Goal: Task Accomplishment & Management: Manage account settings

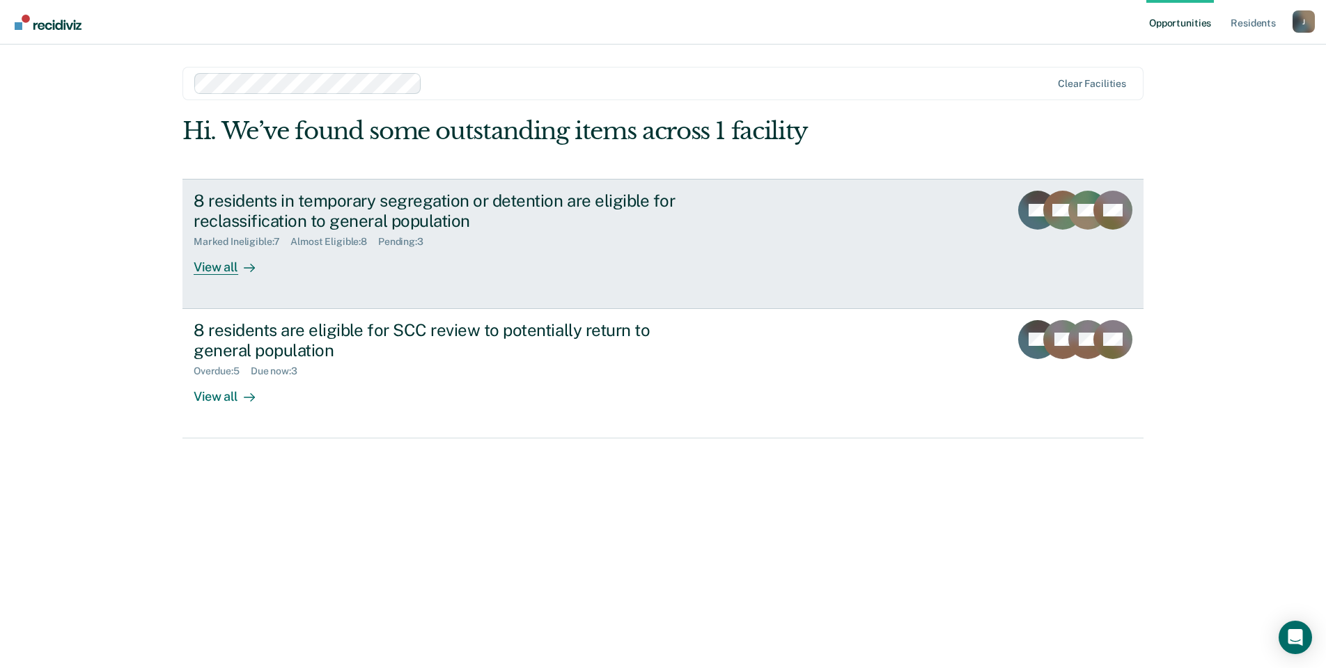
click at [224, 267] on div "View all" at bounding box center [233, 261] width 78 height 27
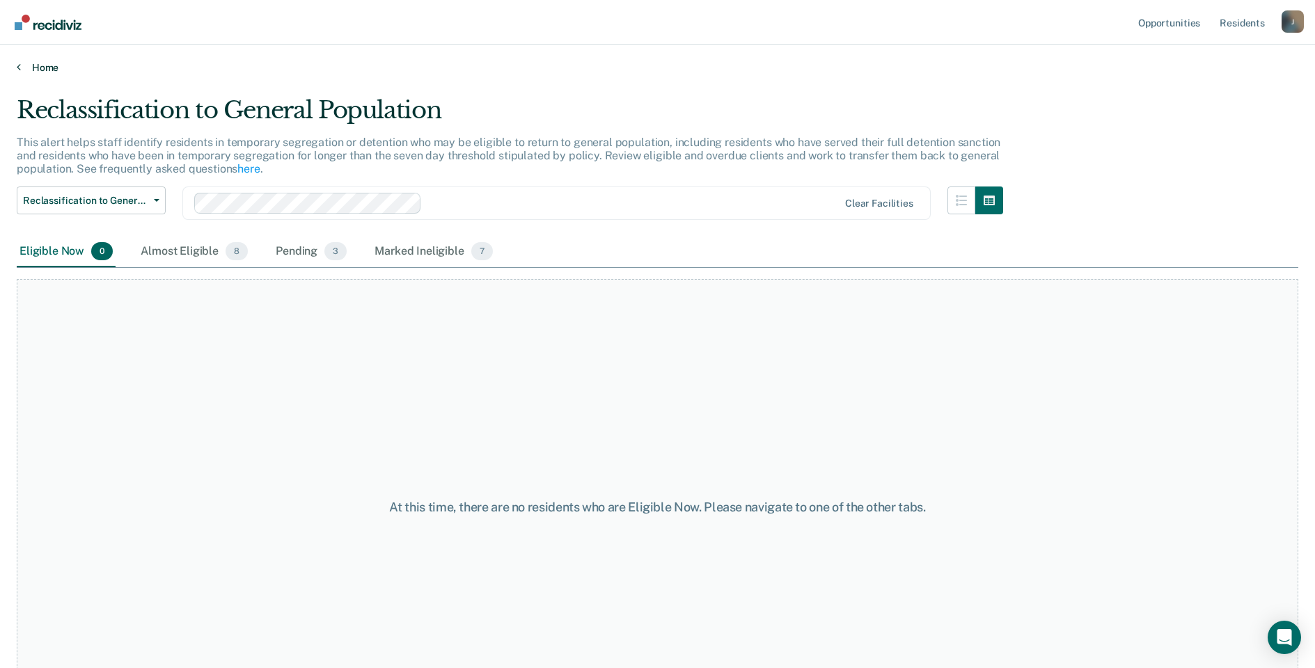
click at [17, 65] on icon at bounding box center [19, 66] width 4 height 11
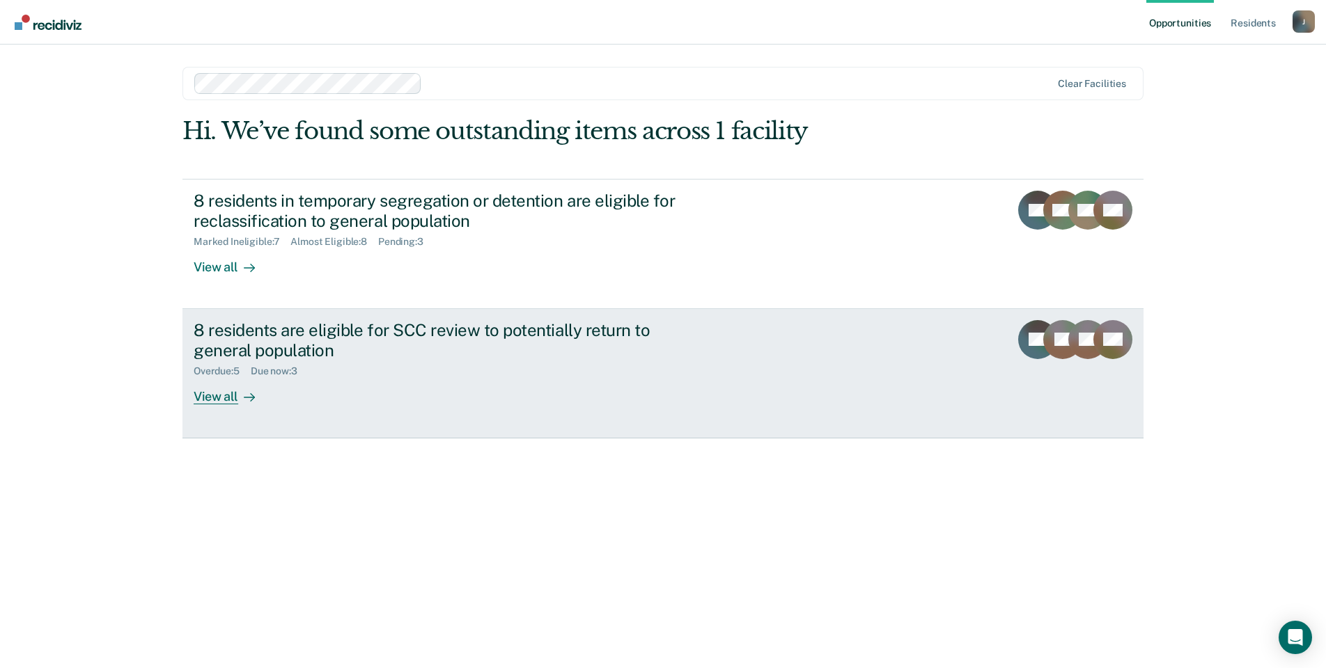
click at [227, 396] on div "View all" at bounding box center [233, 390] width 78 height 27
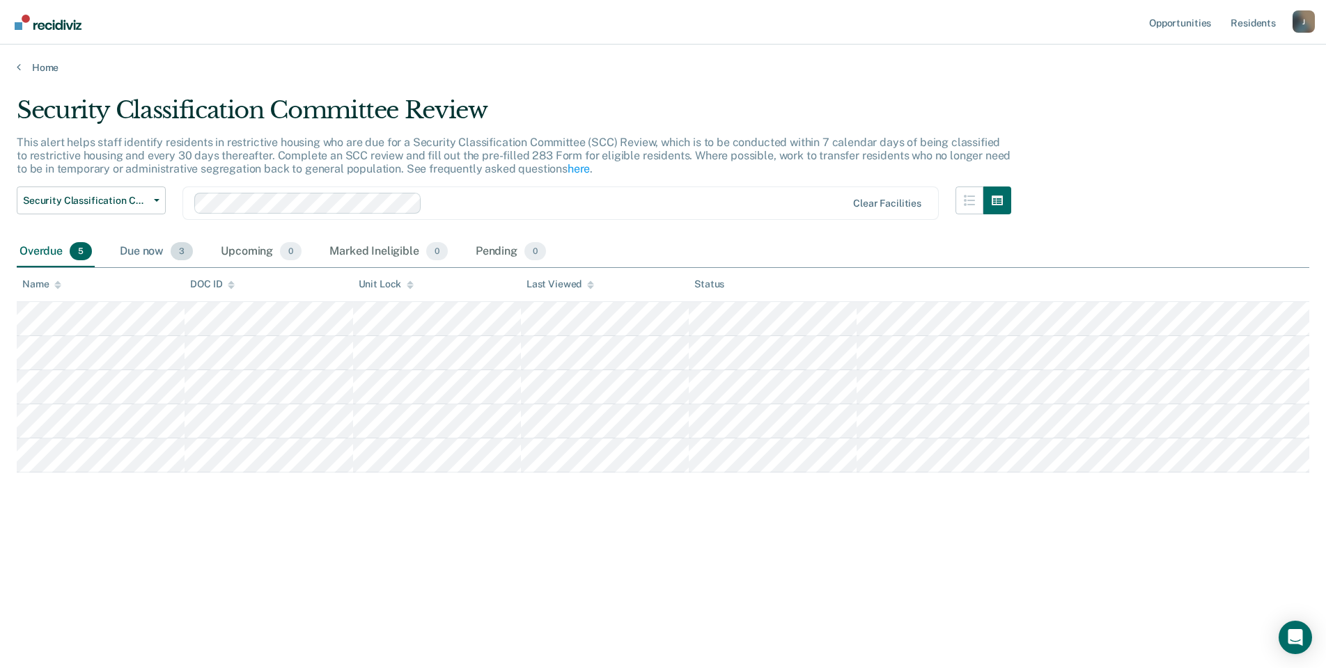
click at [172, 252] on span "3" at bounding box center [182, 251] width 22 height 18
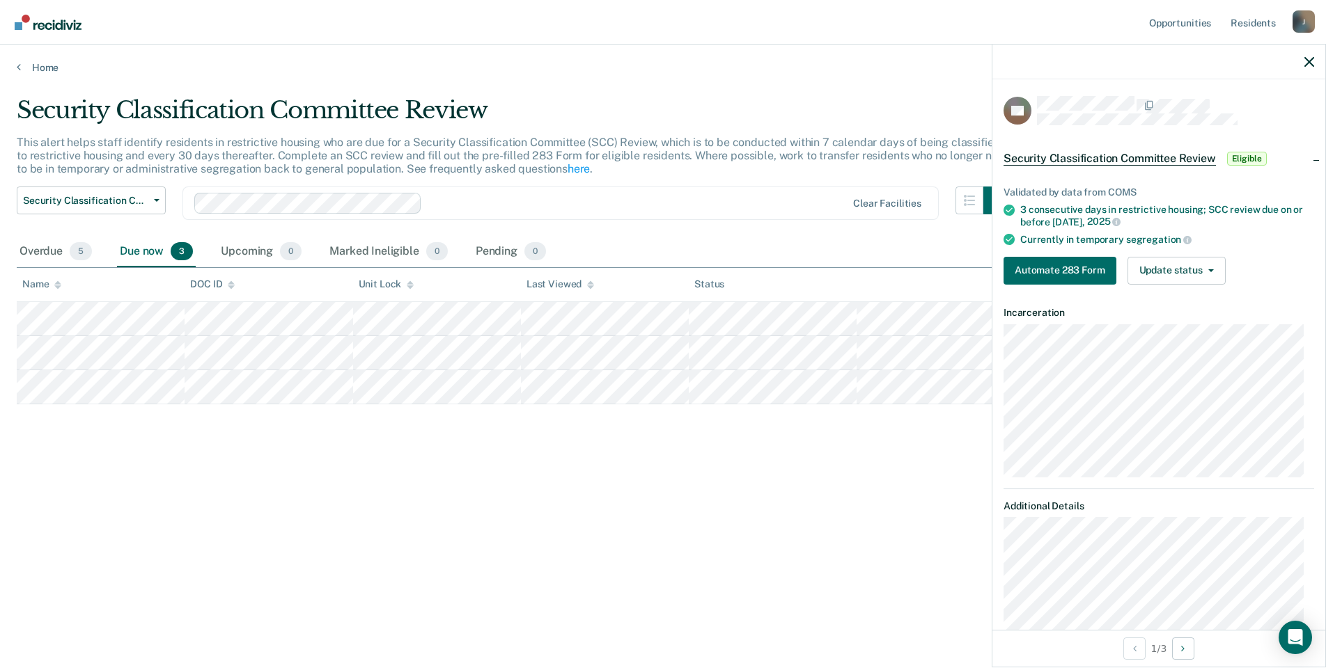
click at [1281, 301] on article "YA Security Classification Committee Review Eligible Validated by data from COM…" at bounding box center [1158, 533] width 310 height 874
click at [1167, 270] on button "Update status" at bounding box center [1176, 271] width 98 height 28
click at [1217, 272] on button "Update status" at bounding box center [1176, 271] width 98 height 28
click at [1251, 245] on div "Validated by data from COMS 3 consecutive days in restrictive housing; SCC revi…" at bounding box center [1158, 230] width 333 height 132
click at [1243, 155] on span "Eligible" at bounding box center [1247, 159] width 40 height 14
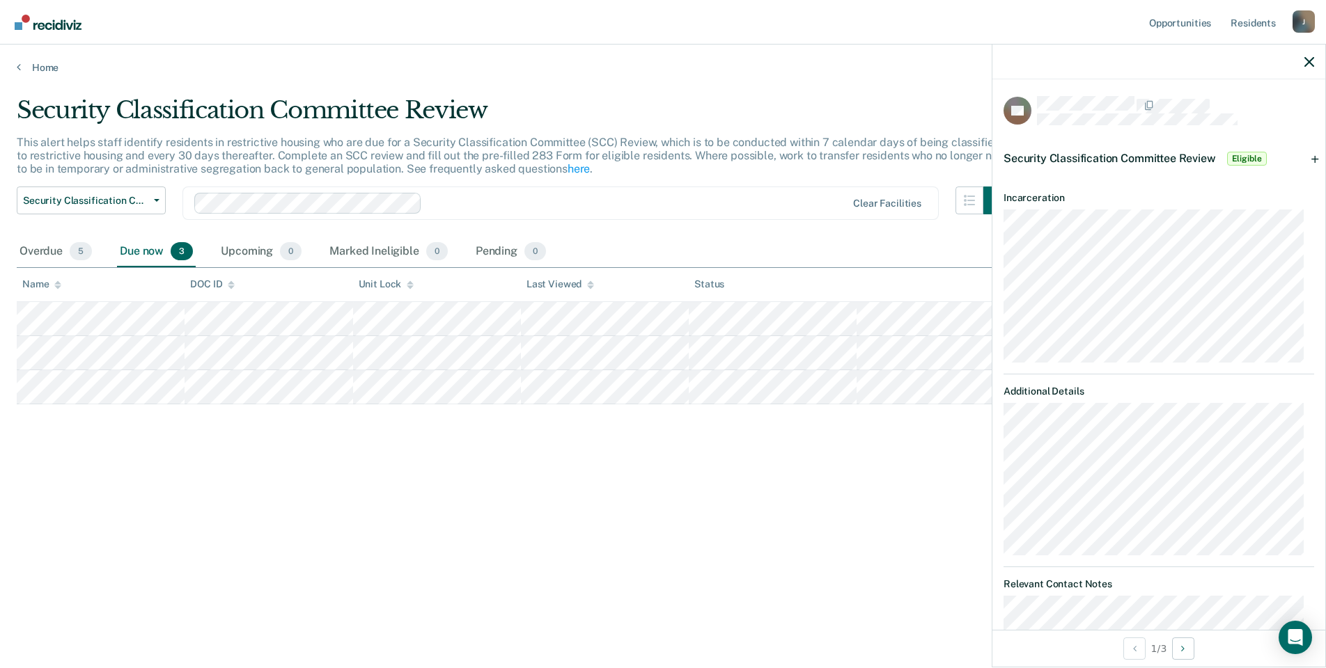
click at [1257, 154] on span "Eligible" at bounding box center [1247, 159] width 40 height 14
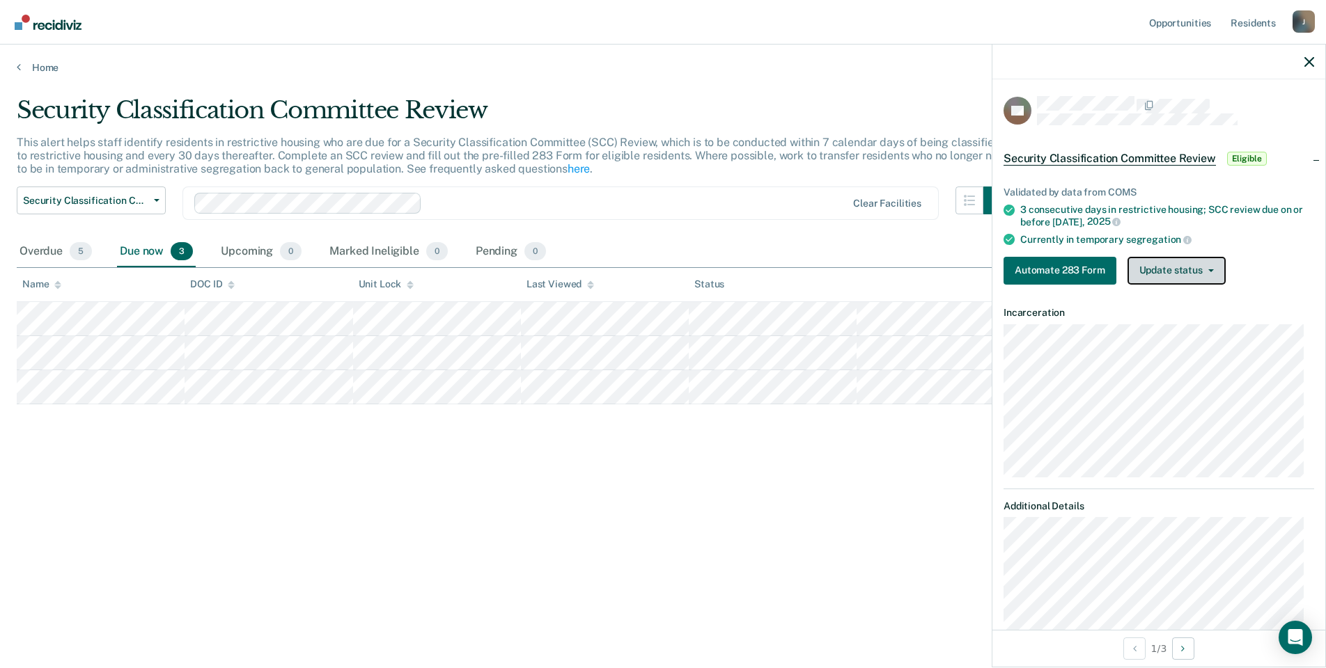
click at [1157, 262] on button "Update status" at bounding box center [1176, 271] width 98 height 28
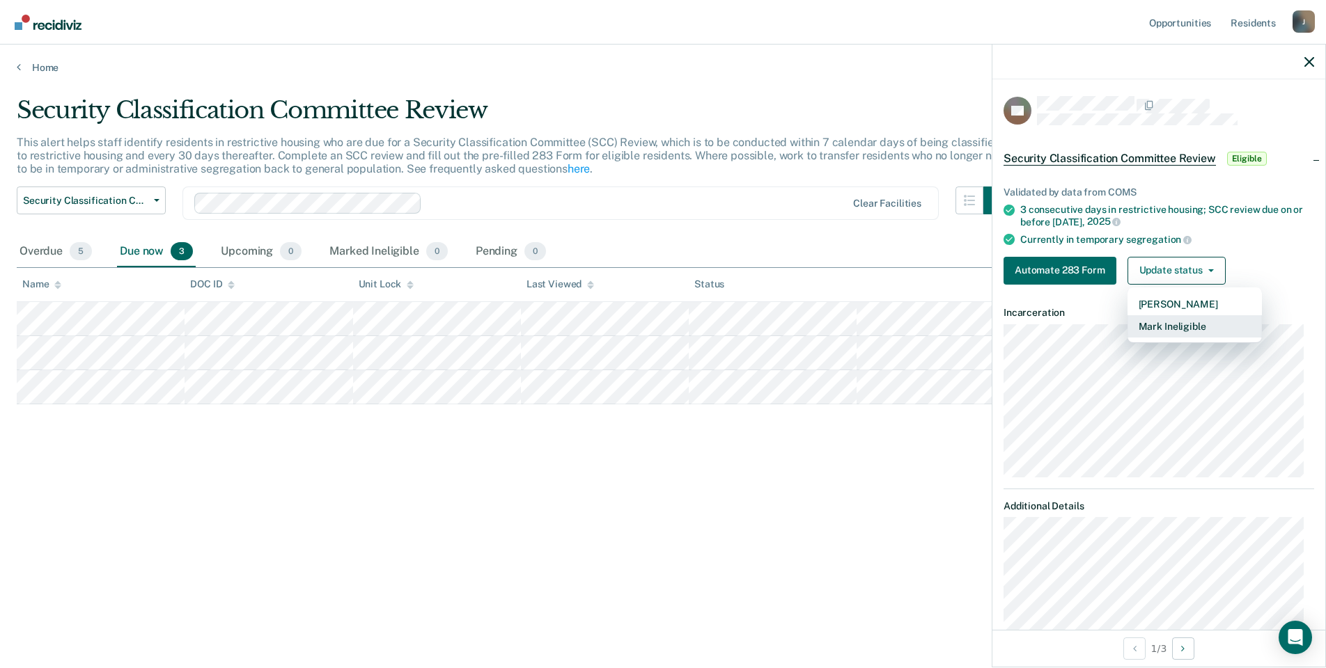
click at [1156, 333] on button "Mark Ineligible" at bounding box center [1194, 326] width 134 height 22
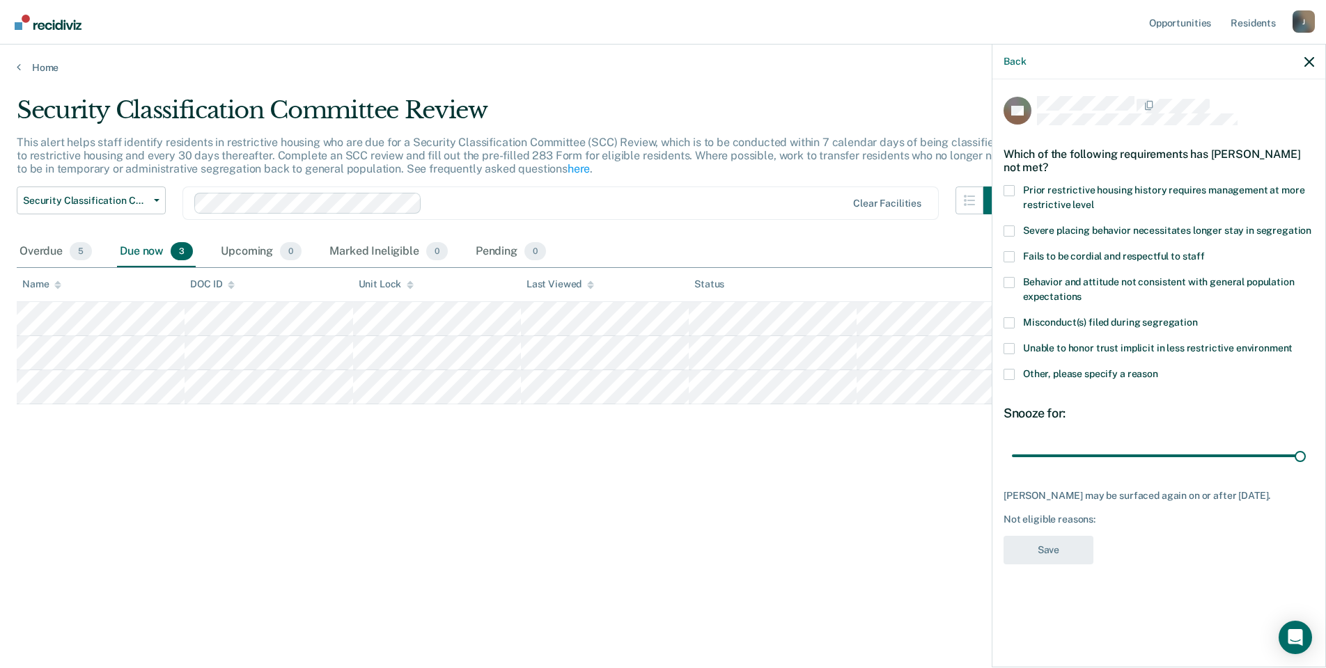
drag, startPoint x: 1007, startPoint y: 324, endPoint x: 1007, endPoint y: 356, distance: 31.3
click at [1007, 324] on span at bounding box center [1008, 322] width 11 height 11
click at [1197, 317] on input "Misconduct(s) filed during segregation" at bounding box center [1197, 317] width 0 height 0
click at [1049, 552] on button "Save" at bounding box center [1048, 550] width 90 height 29
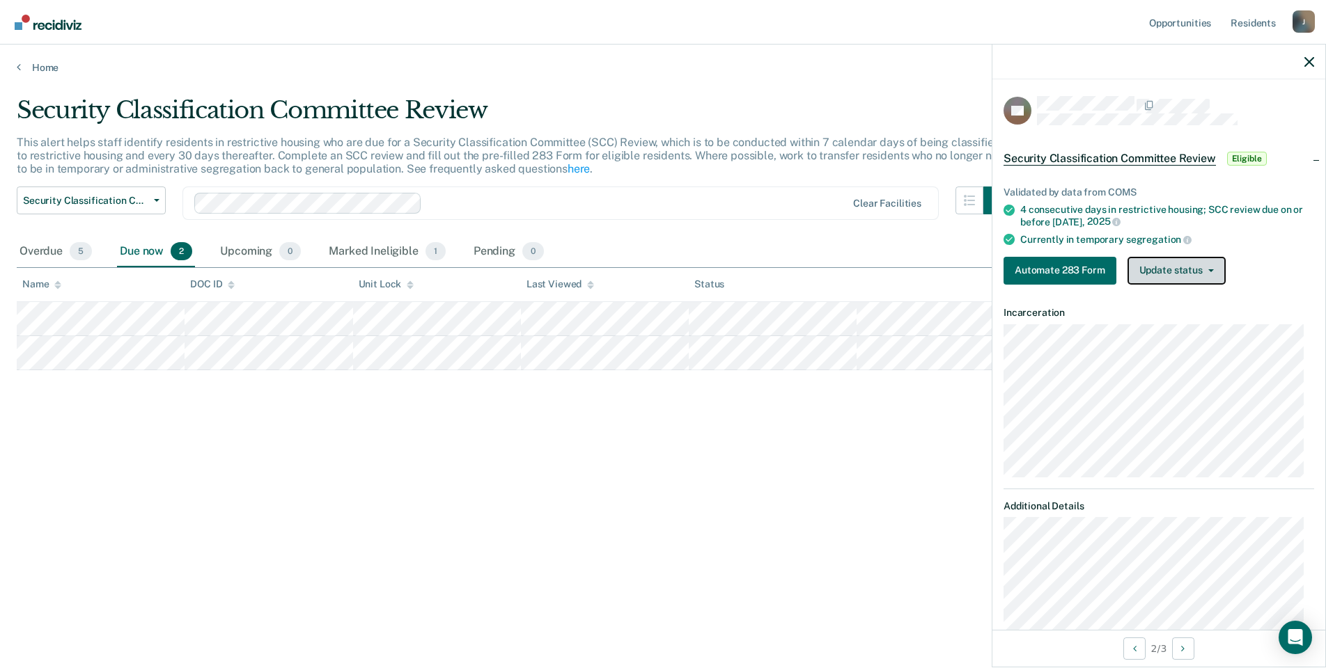
click at [1211, 269] on icon "button" at bounding box center [1211, 270] width 6 height 3
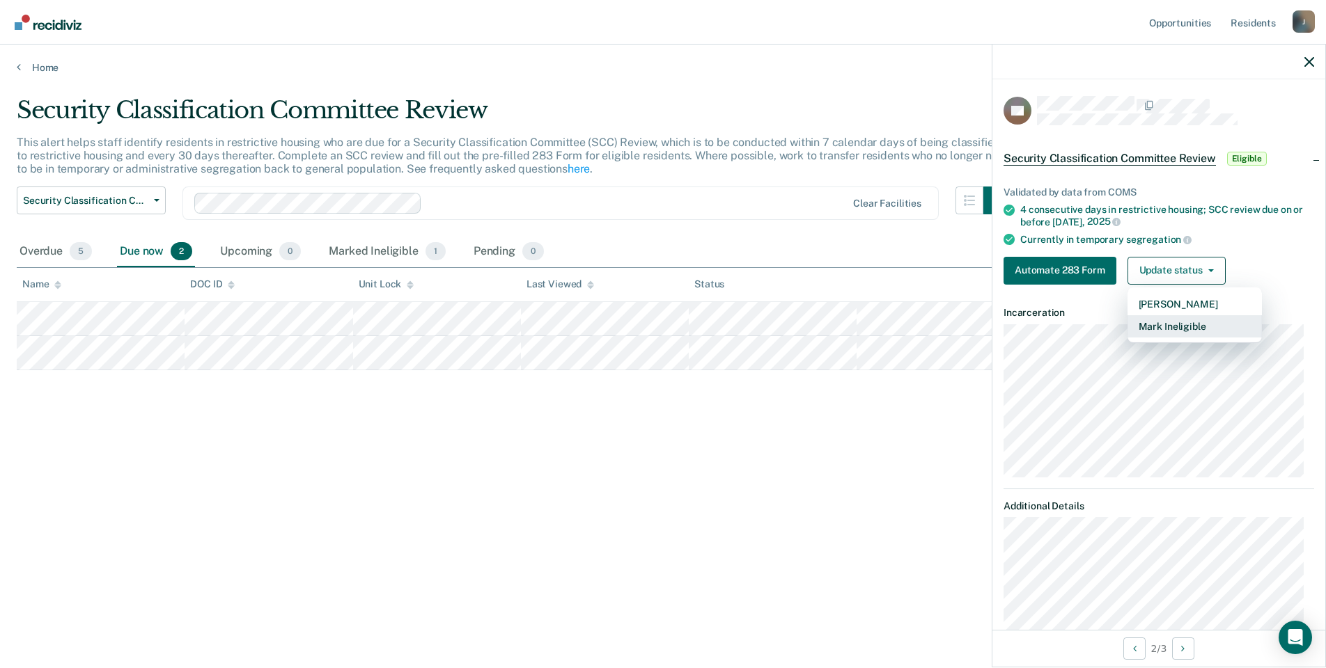
click at [1191, 324] on button "Mark Ineligible" at bounding box center [1194, 326] width 134 height 22
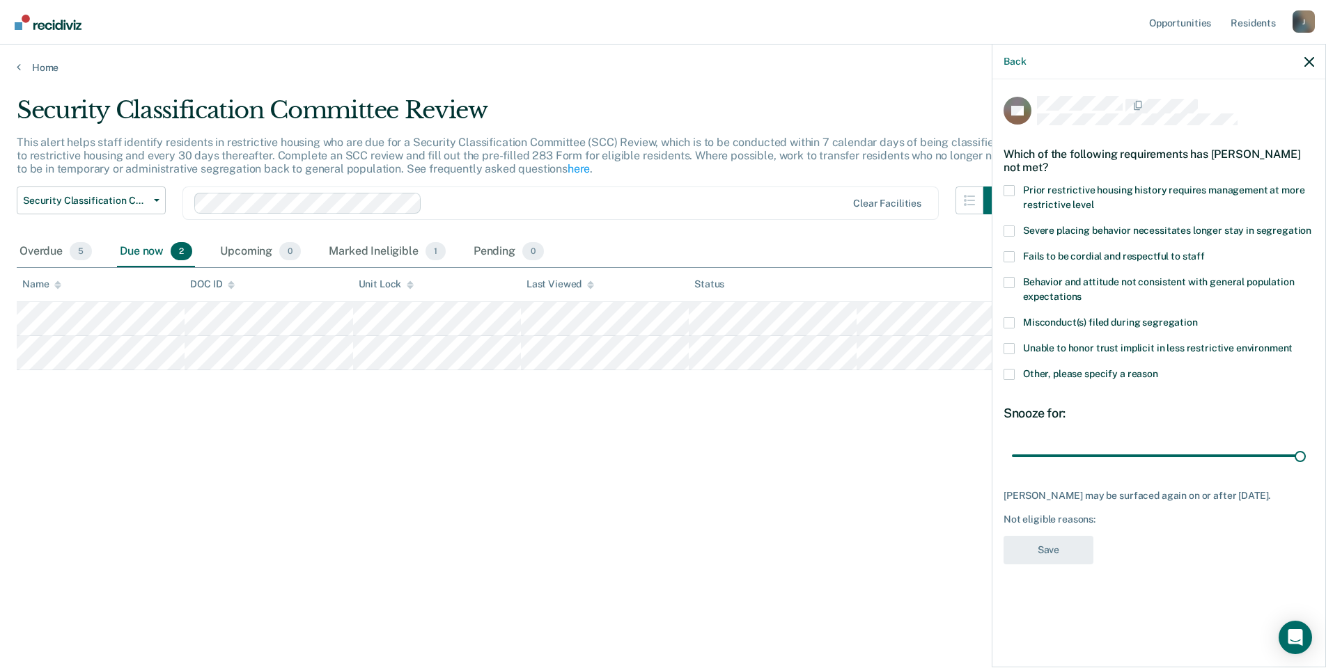
click at [1008, 320] on span at bounding box center [1008, 322] width 11 height 11
click at [1197, 317] on input "Misconduct(s) filed during segregation" at bounding box center [1197, 317] width 0 height 0
click at [1031, 542] on button "Save" at bounding box center [1048, 550] width 90 height 29
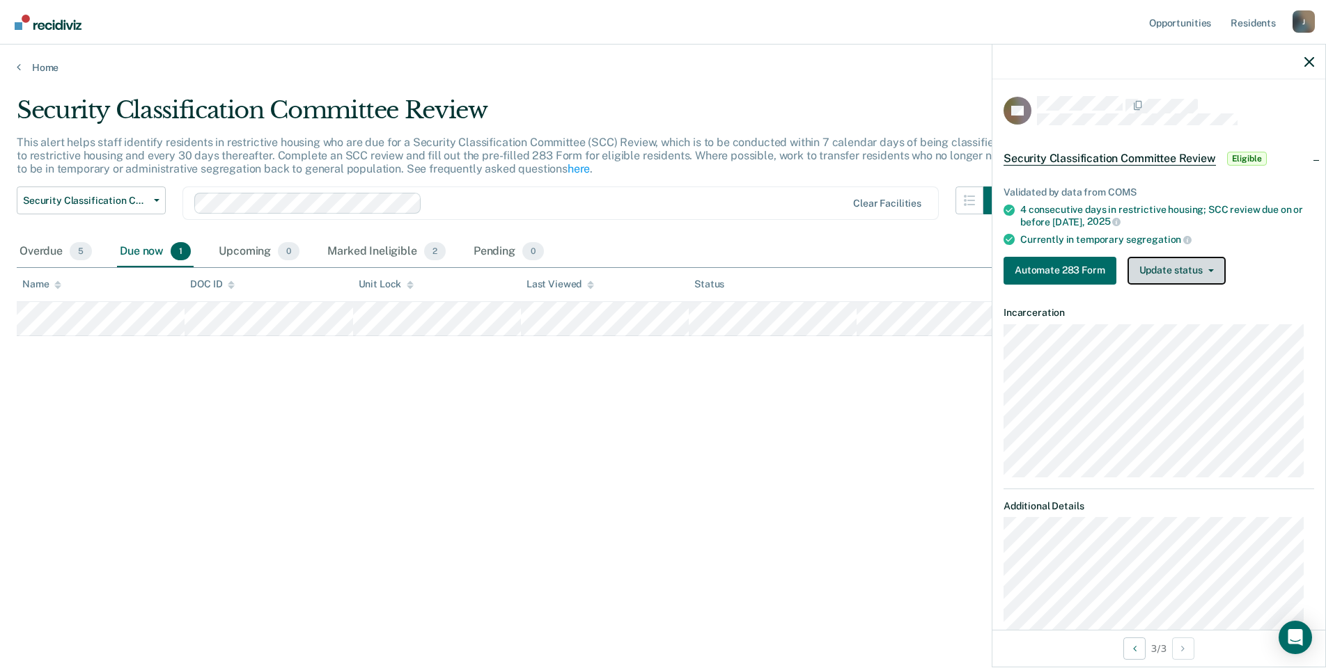
click at [1183, 278] on button "Update status" at bounding box center [1176, 271] width 98 height 28
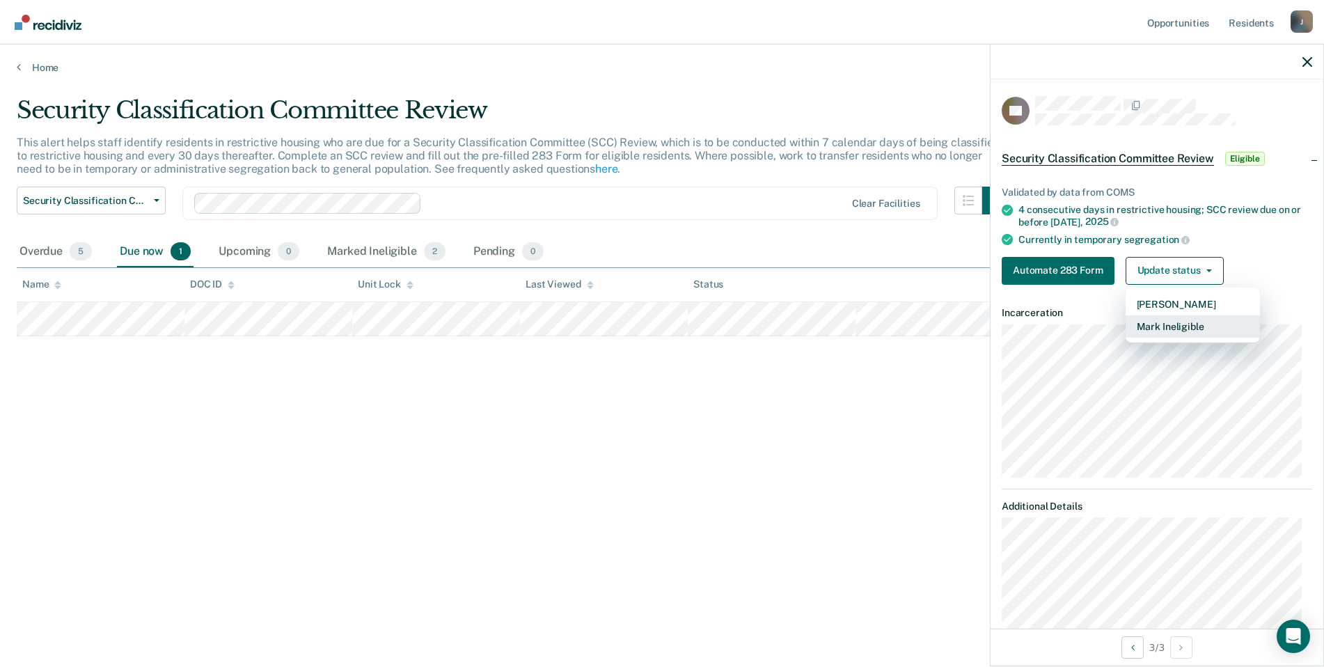
click at [1181, 328] on button "Mark Ineligible" at bounding box center [1193, 326] width 134 height 22
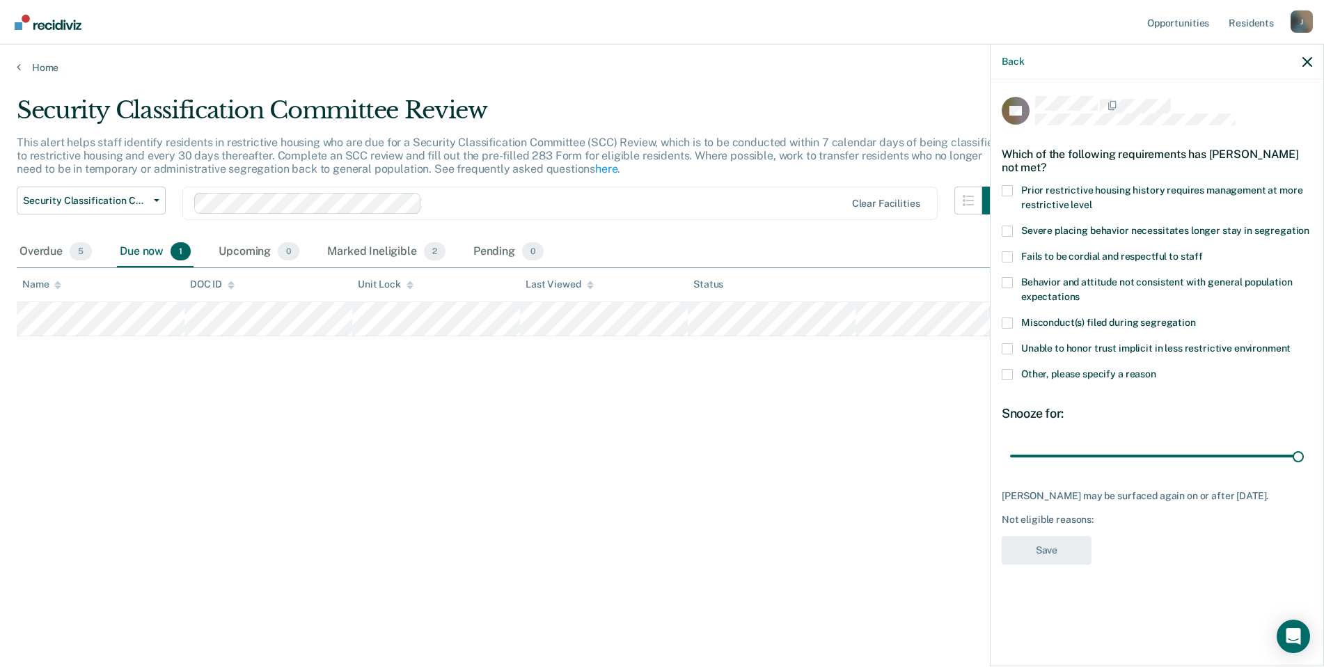
click at [1014, 322] on label "Misconduct(s) filed during segregation" at bounding box center [1157, 324] width 310 height 15
click at [1196, 317] on input "Misconduct(s) filed during segregation" at bounding box center [1196, 317] width 0 height 0
click at [1058, 556] on button "Save" at bounding box center [1047, 550] width 90 height 29
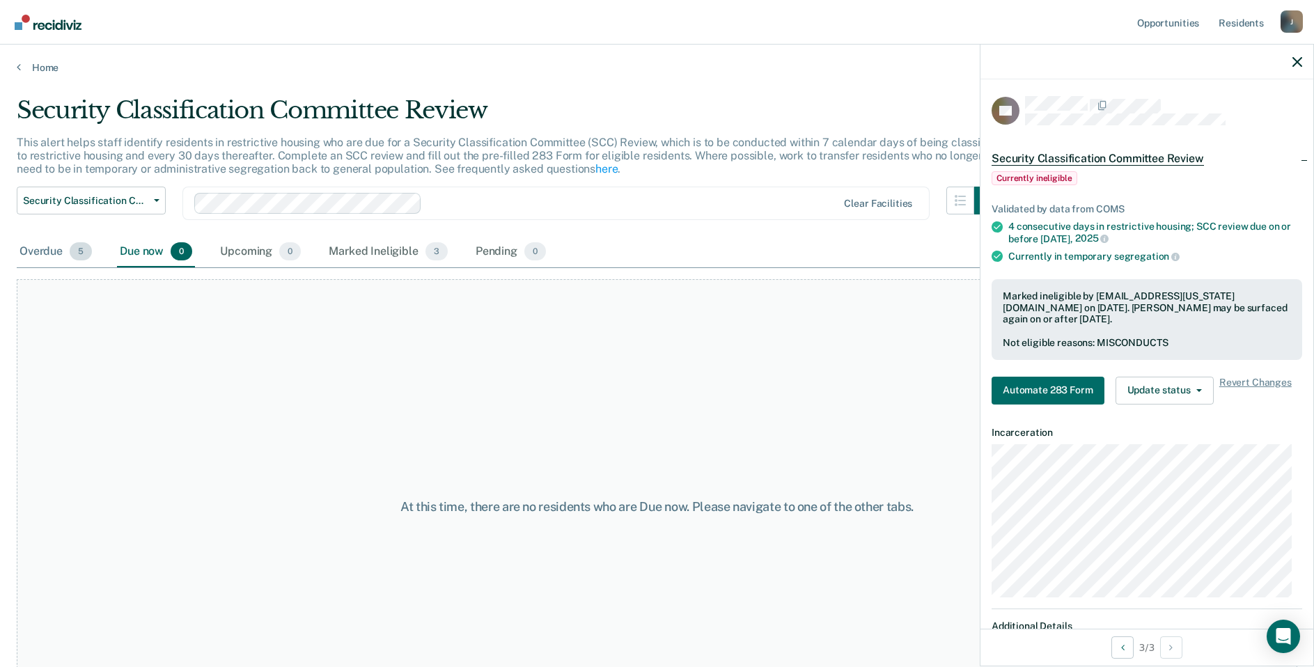
click at [62, 252] on div "Overdue 5" at bounding box center [56, 252] width 78 height 31
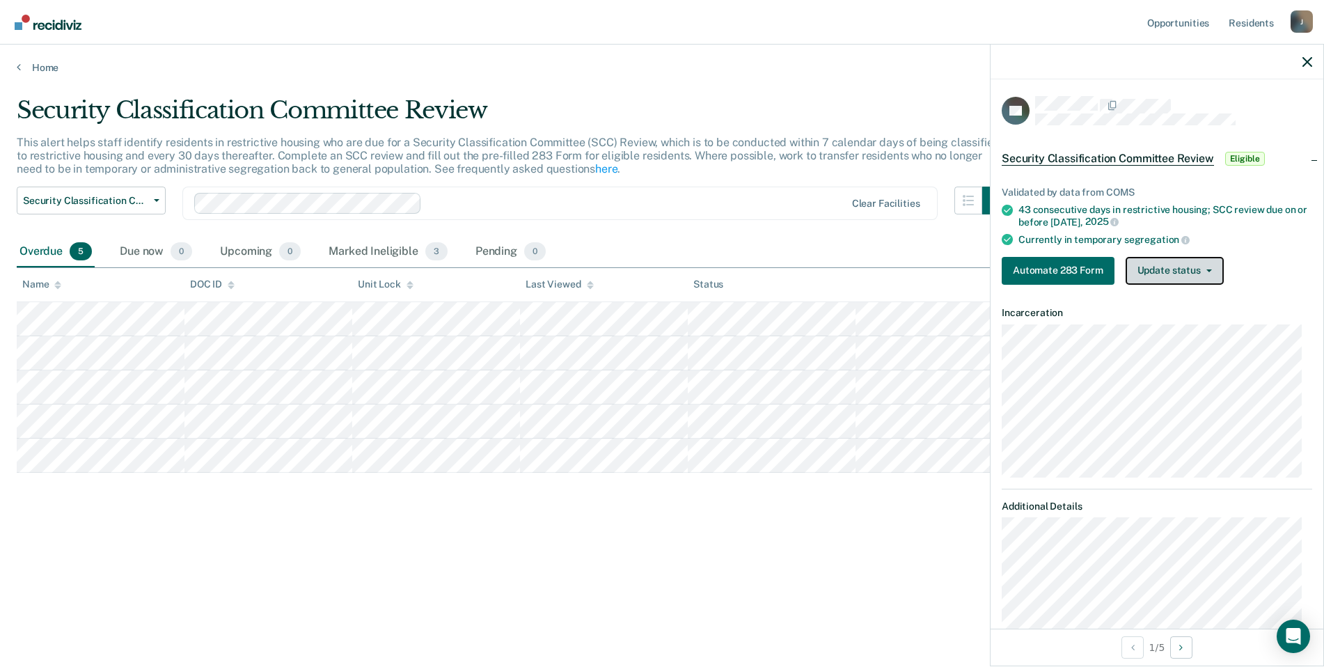
click at [1183, 275] on button "Update status" at bounding box center [1175, 271] width 98 height 28
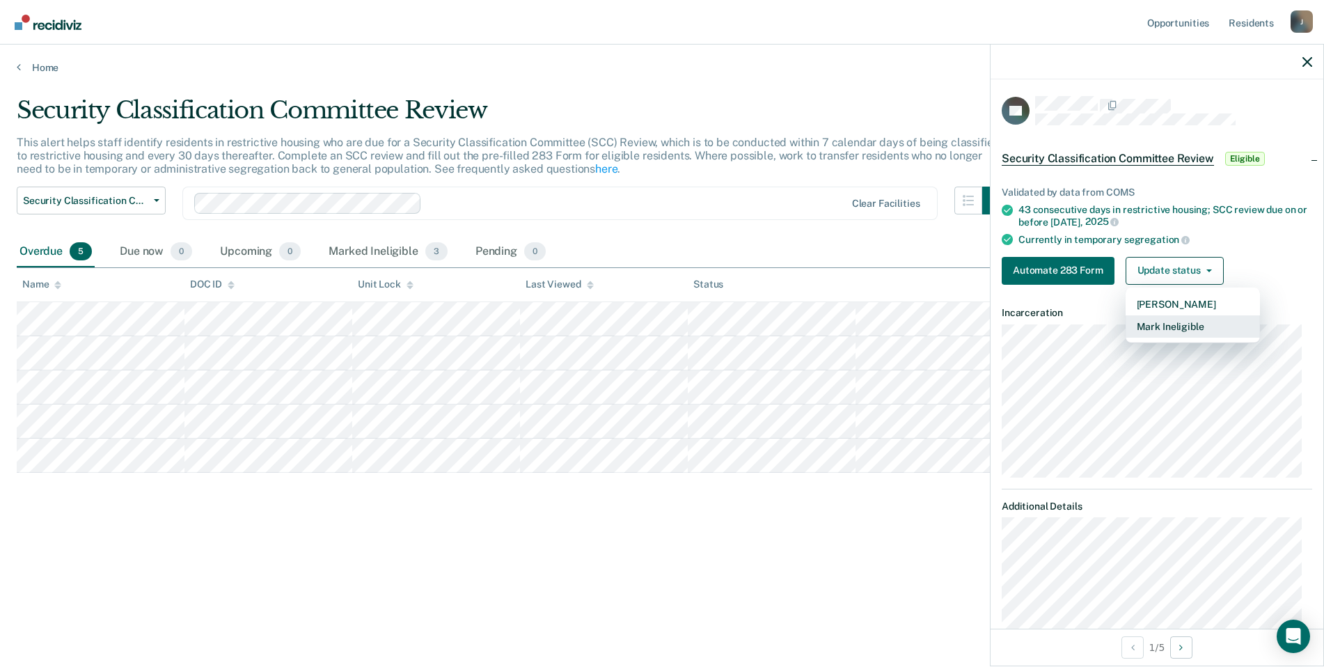
click at [1167, 319] on button "Mark Ineligible" at bounding box center [1193, 326] width 134 height 22
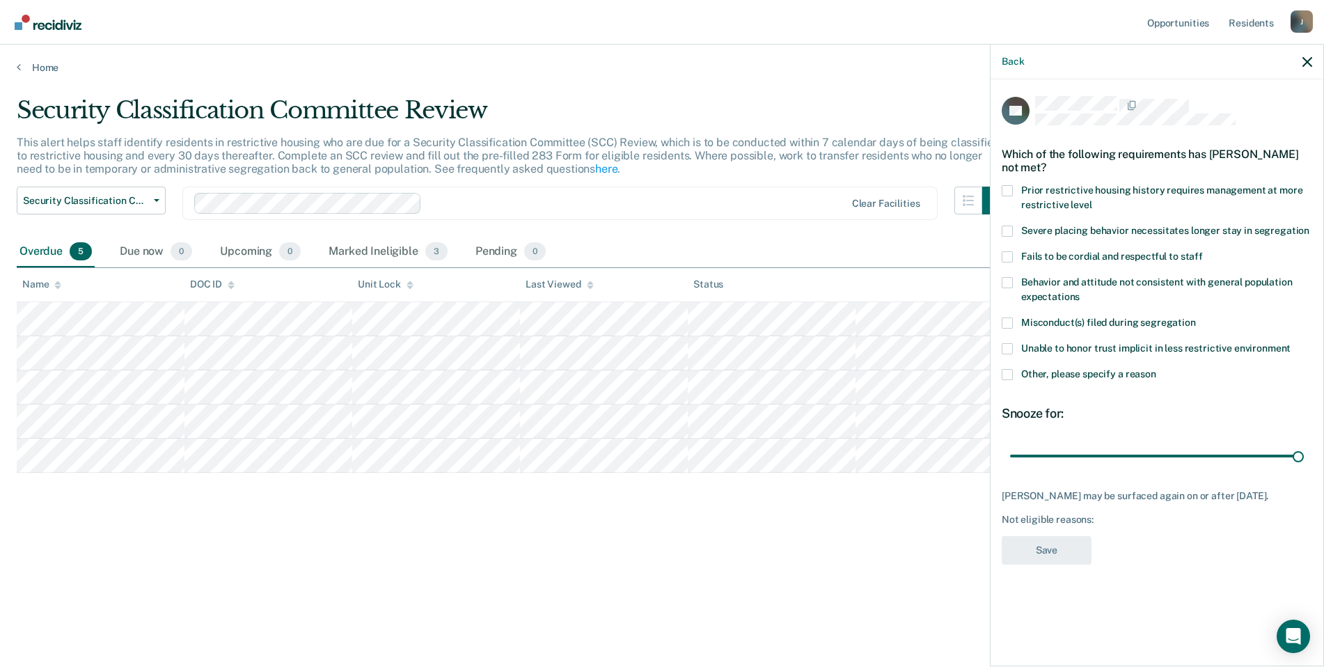
click at [1012, 187] on span at bounding box center [1007, 190] width 11 height 11
click at [1092, 200] on input "Prior restrictive housing history requires management at more restrictive level" at bounding box center [1092, 200] width 0 height 0
click at [1061, 552] on button "Save" at bounding box center [1047, 550] width 90 height 29
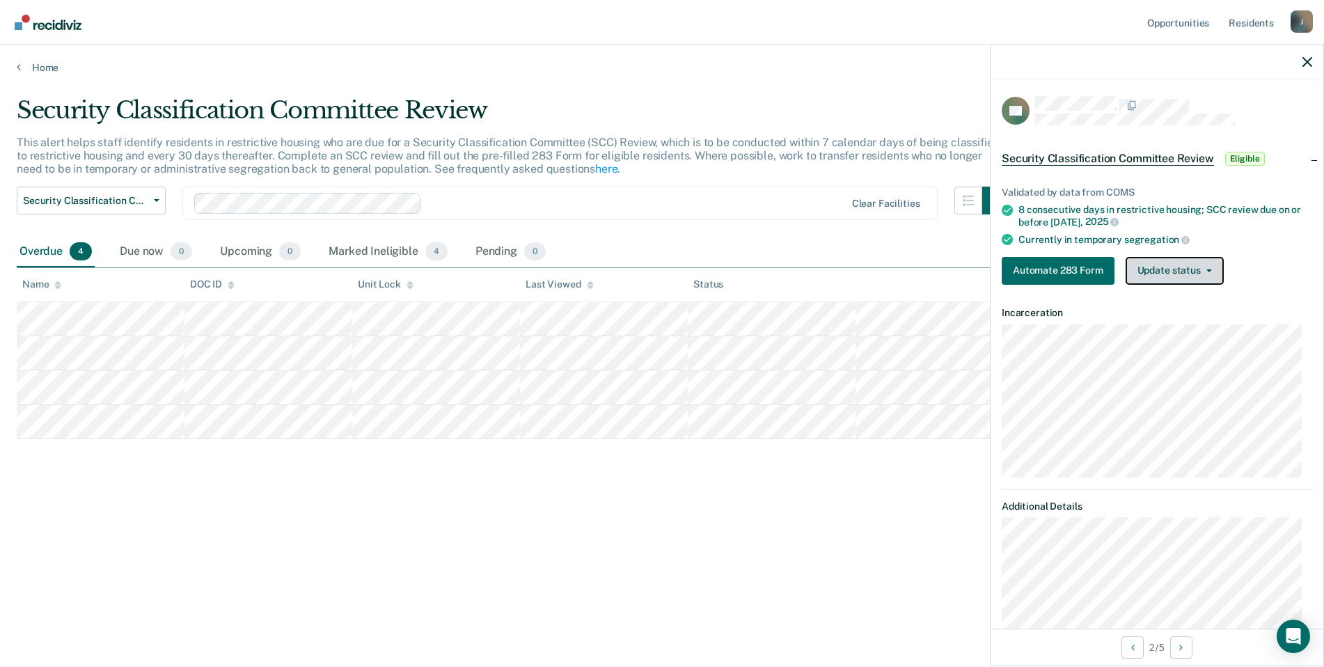
click at [1163, 267] on button "Update status" at bounding box center [1175, 271] width 98 height 28
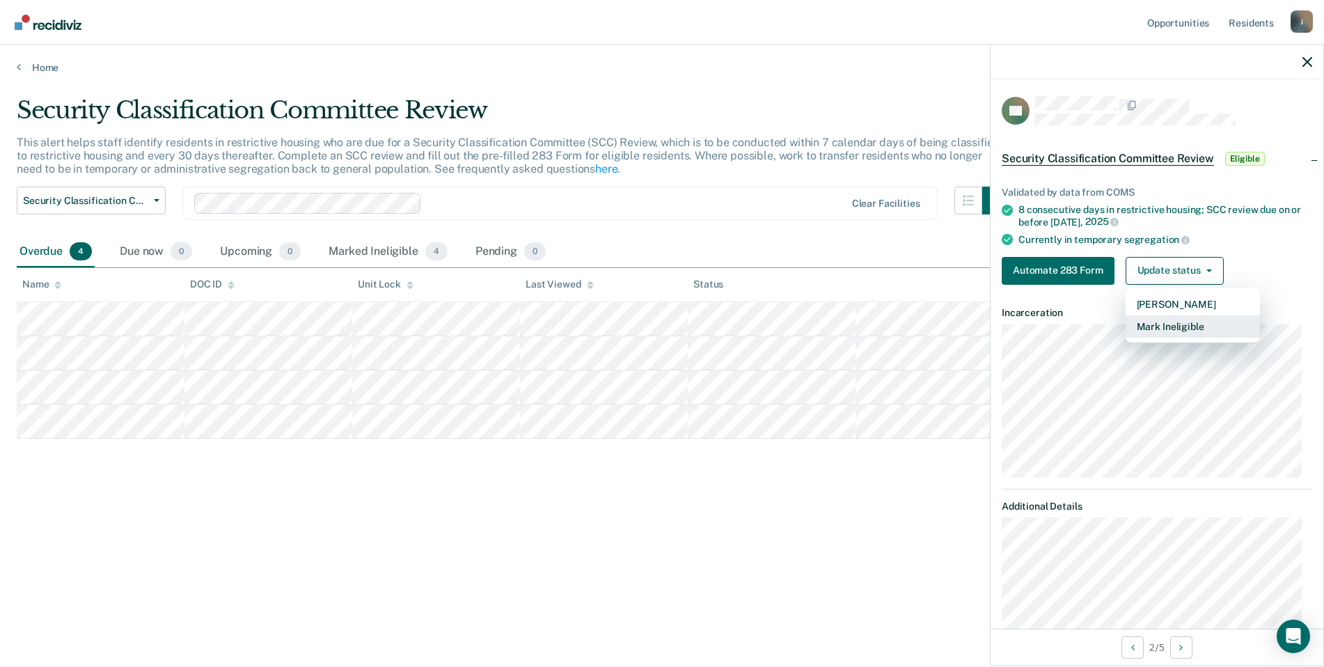
click at [1156, 317] on button "Mark Ineligible" at bounding box center [1193, 326] width 134 height 22
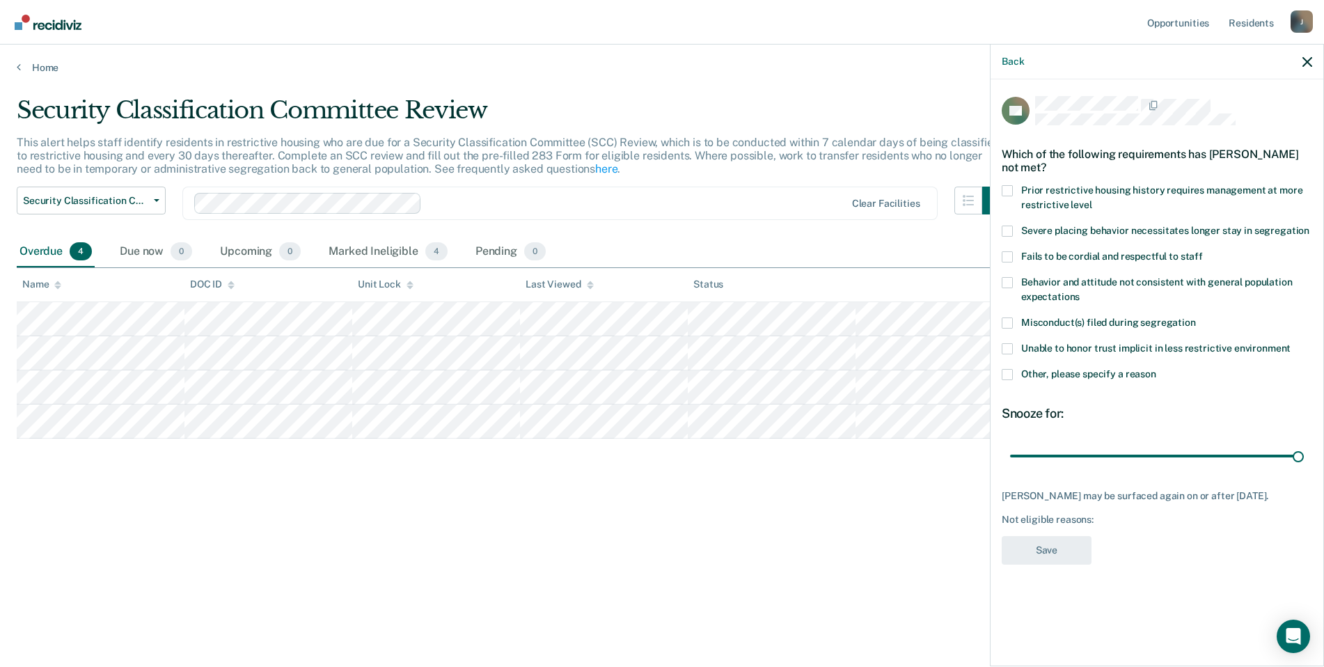
click at [1009, 320] on span at bounding box center [1007, 322] width 11 height 11
click at [1196, 317] on input "Misconduct(s) filed during segregation" at bounding box center [1196, 317] width 0 height 0
click at [1058, 552] on button "Save" at bounding box center [1047, 550] width 90 height 29
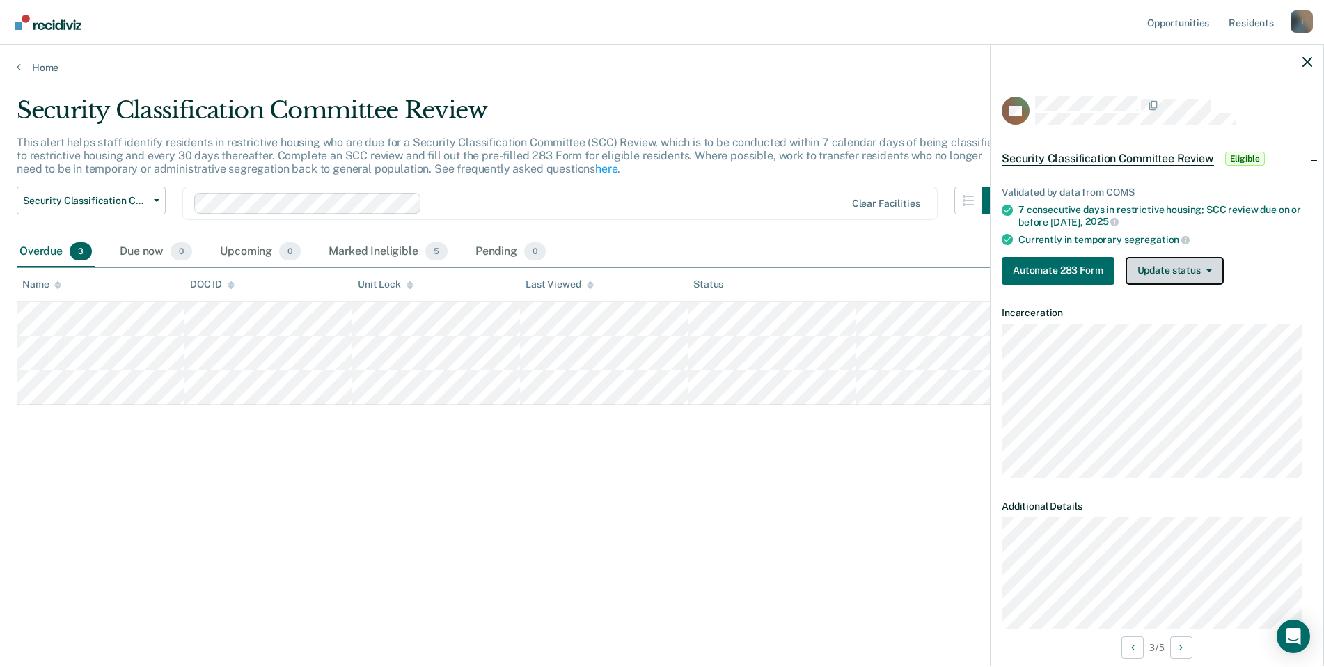
click at [1163, 267] on button "Update status" at bounding box center [1175, 271] width 98 height 28
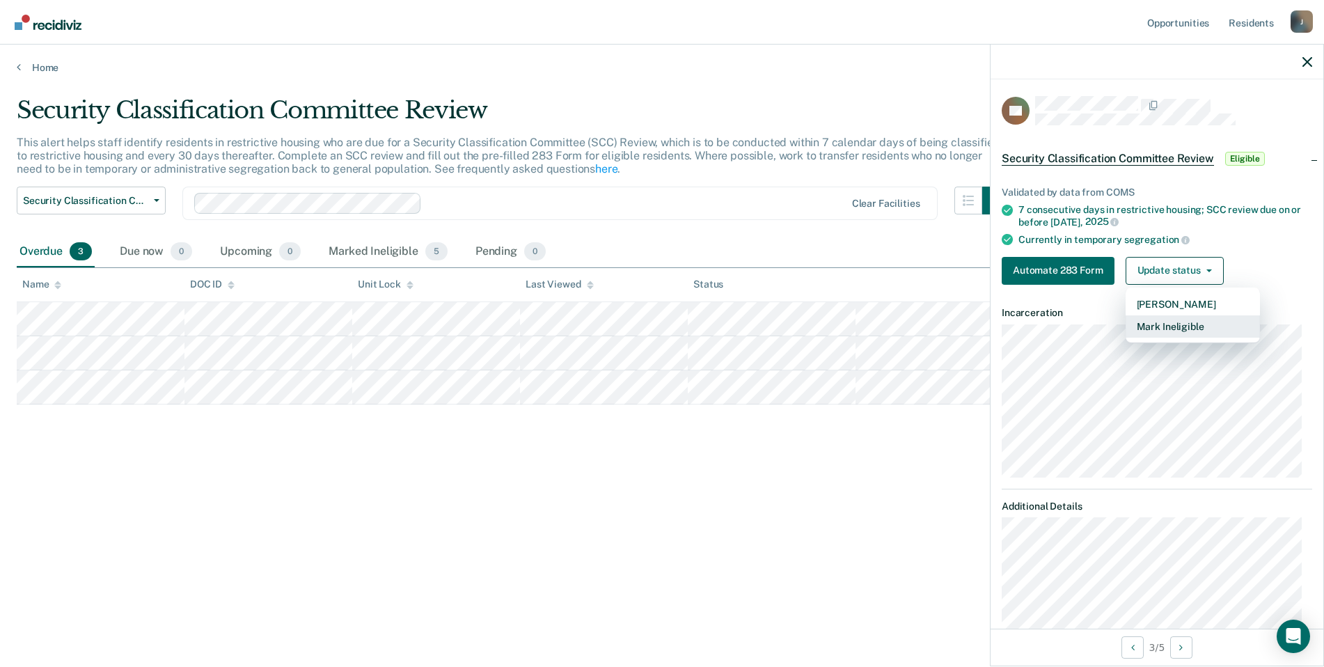
click at [1156, 324] on button "Mark Ineligible" at bounding box center [1193, 326] width 134 height 22
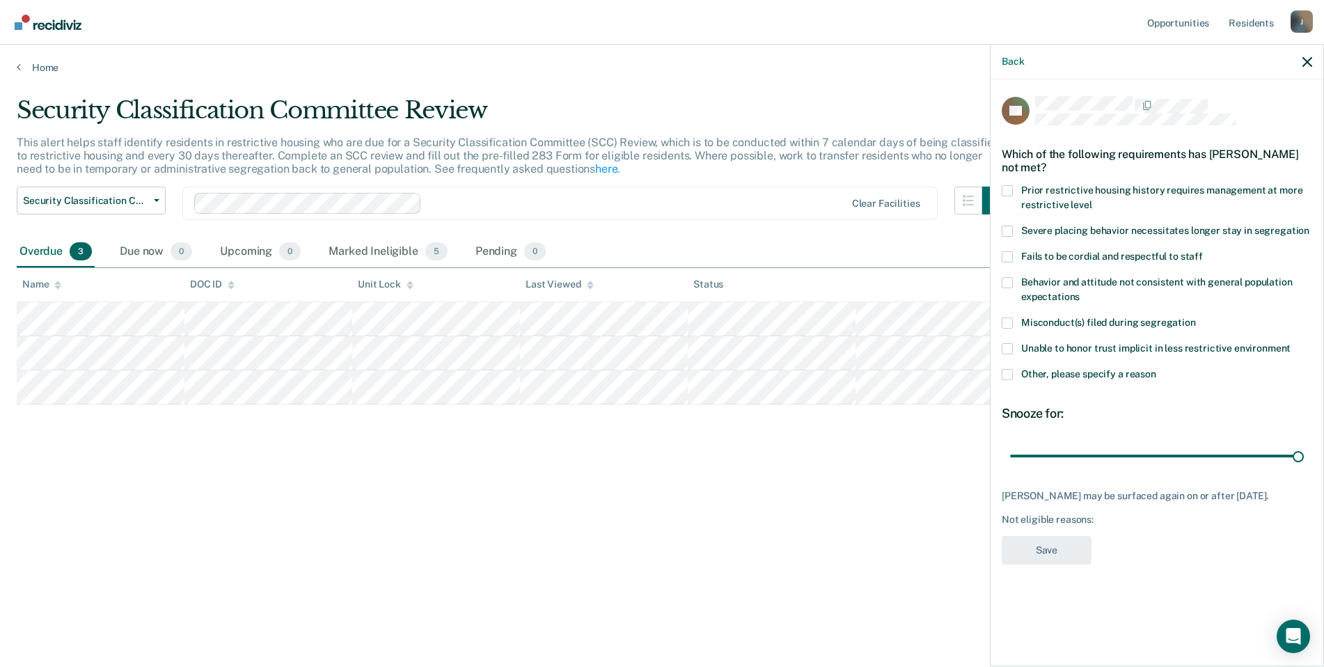
click at [1009, 322] on span at bounding box center [1007, 322] width 11 height 11
click at [1196, 317] on input "Misconduct(s) filed during segregation" at bounding box center [1196, 317] width 0 height 0
click at [1044, 545] on button "Save" at bounding box center [1047, 550] width 90 height 29
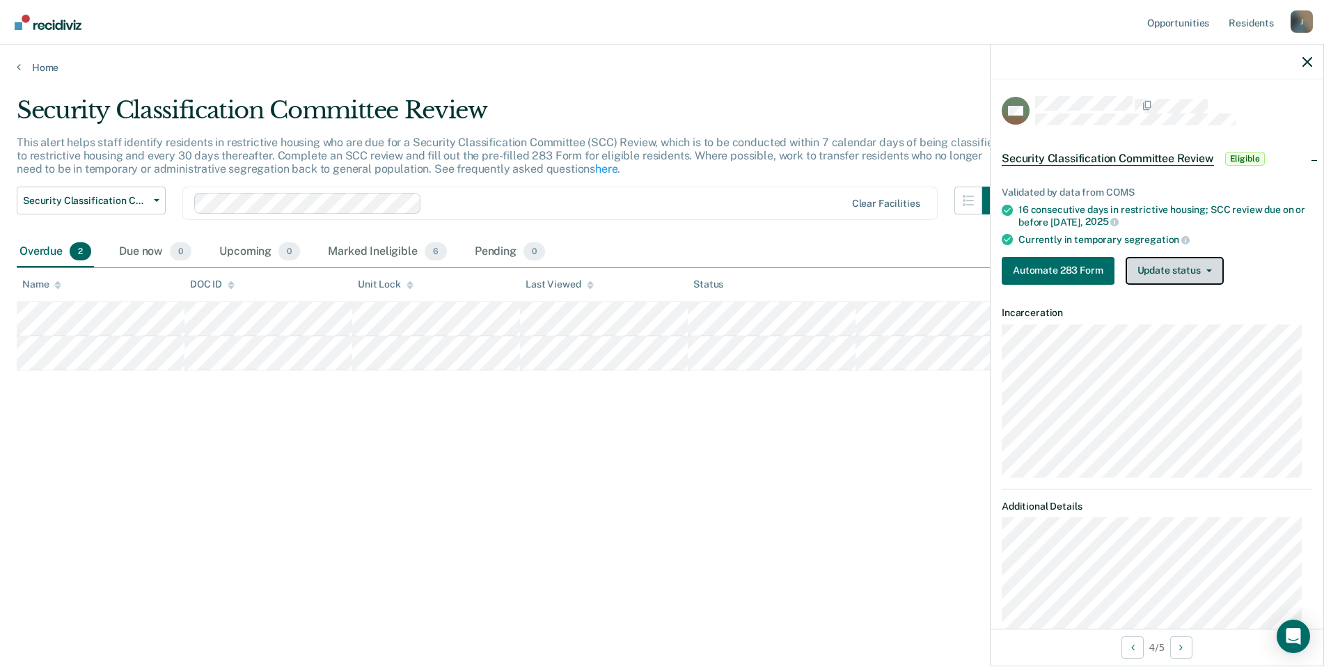
click at [1165, 277] on button "Update status" at bounding box center [1175, 271] width 98 height 28
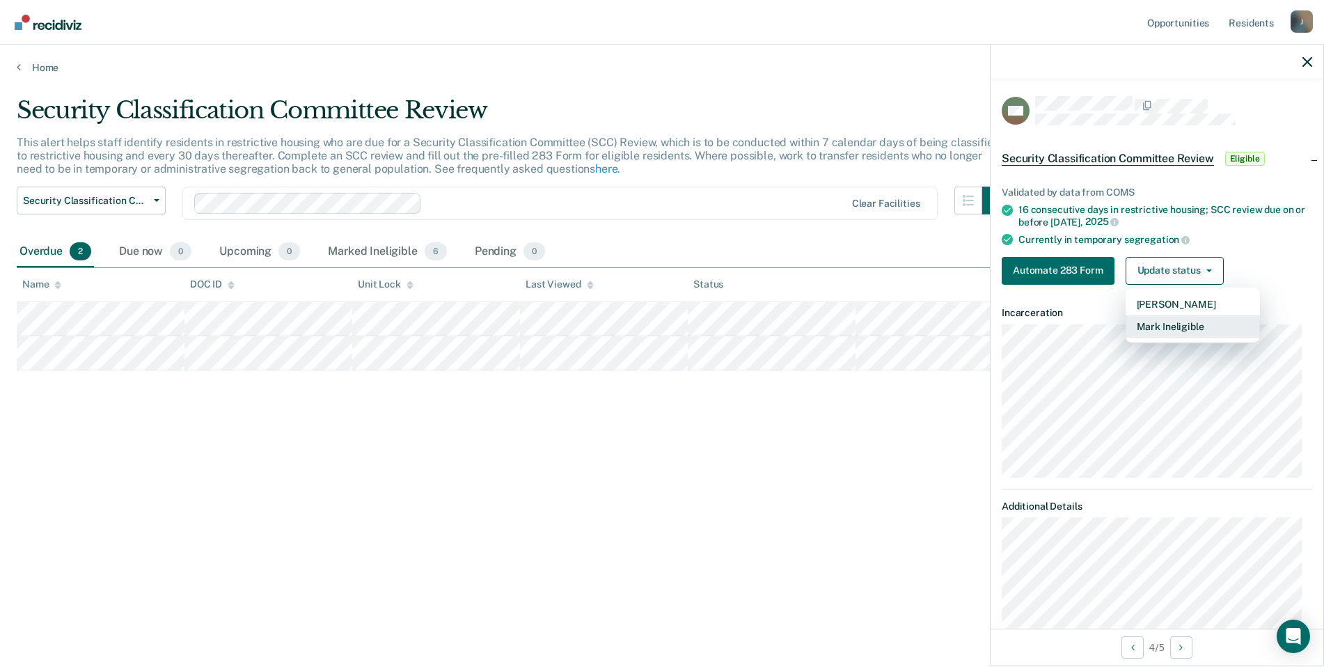
click at [1163, 317] on button "Mark Ineligible" at bounding box center [1193, 326] width 134 height 22
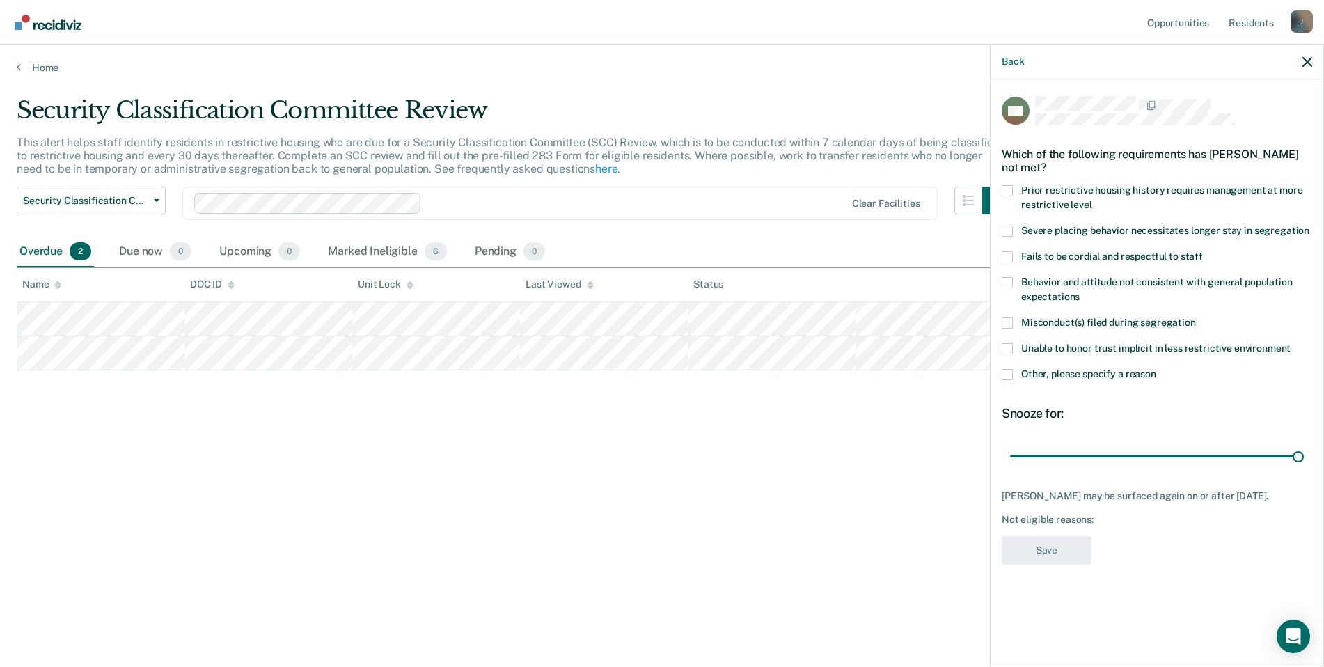
click at [1012, 322] on span at bounding box center [1007, 322] width 11 height 11
click at [1196, 317] on input "Misconduct(s) filed during segregation" at bounding box center [1196, 317] width 0 height 0
click at [1035, 565] on button "Save" at bounding box center [1047, 550] width 90 height 29
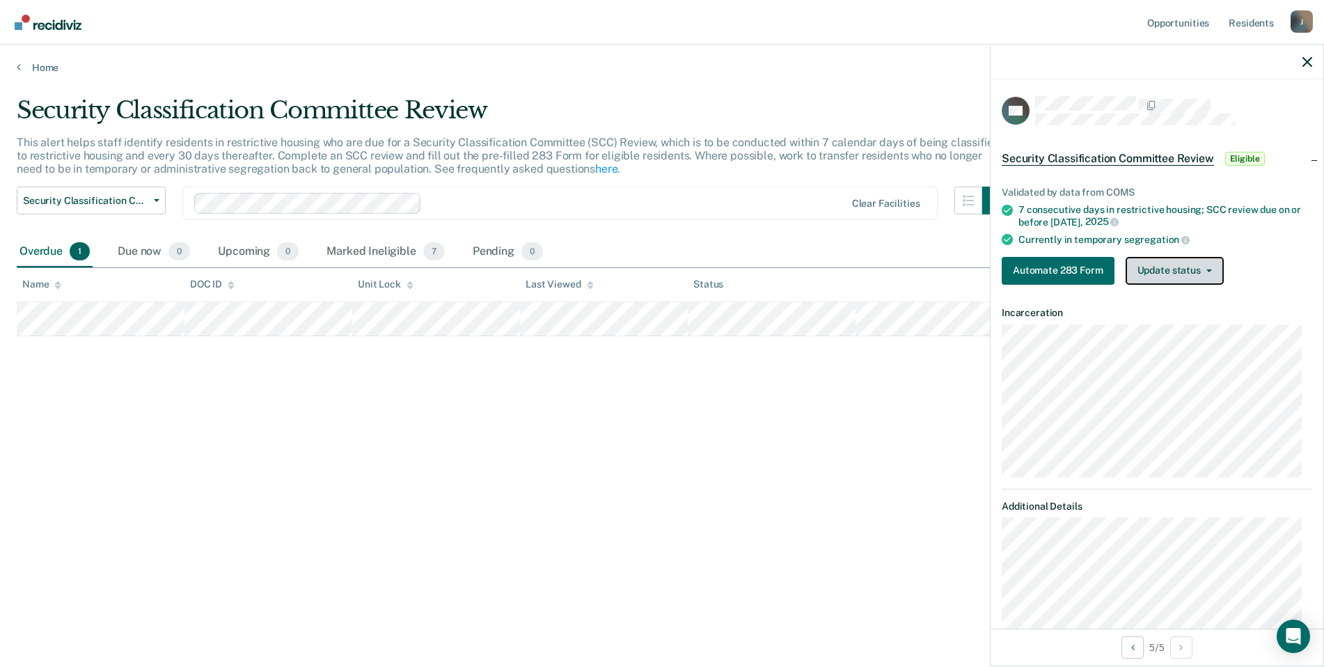
click at [1179, 272] on button "Update status" at bounding box center [1175, 271] width 98 height 28
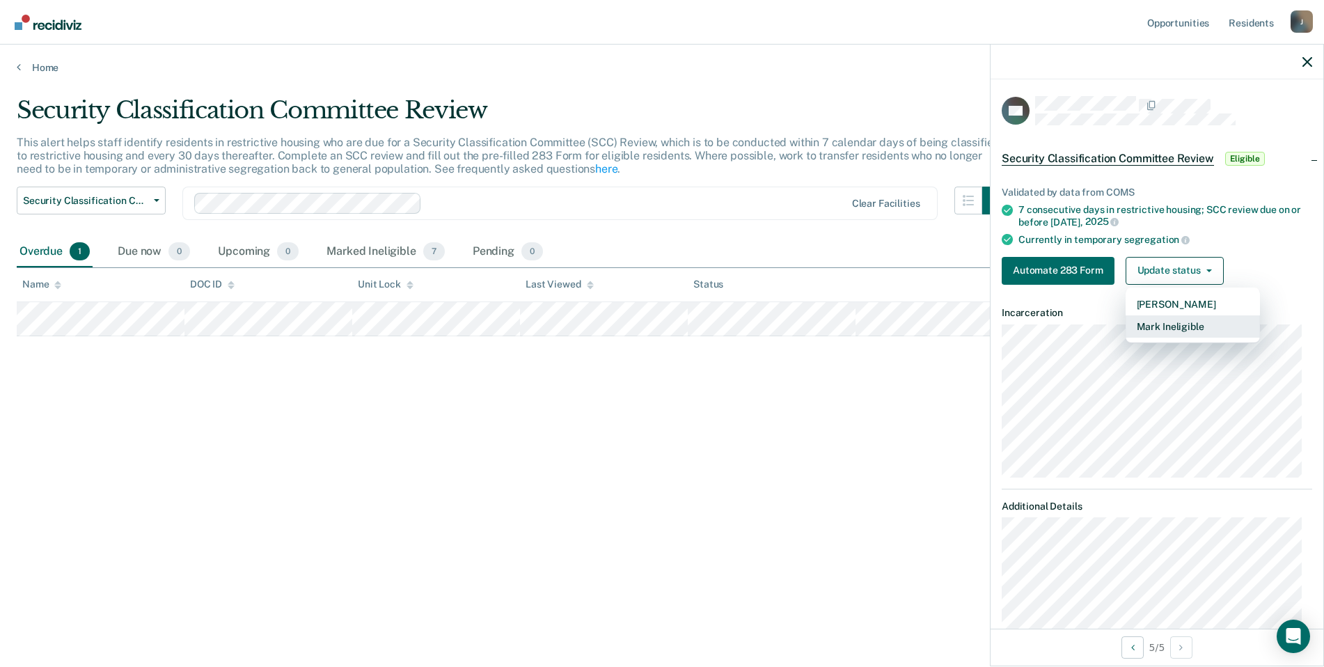
click at [1186, 318] on button "Mark Ineligible" at bounding box center [1193, 326] width 134 height 22
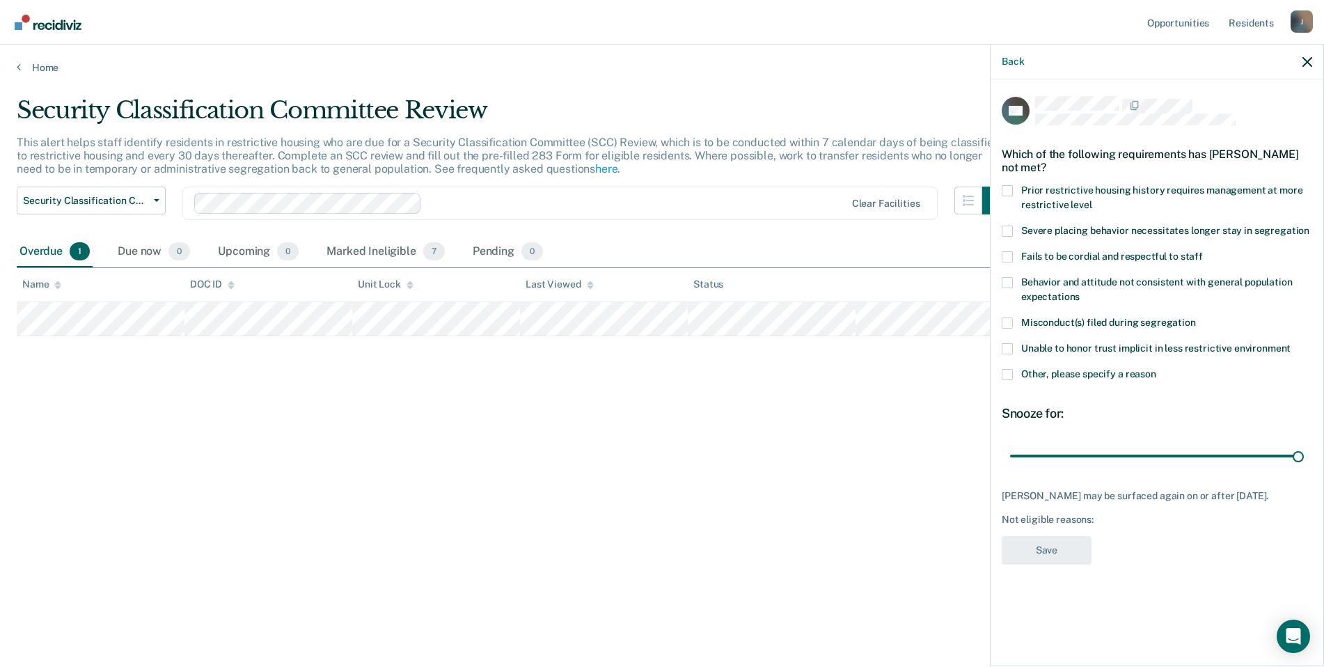
click at [1014, 323] on label "Misconduct(s) filed during segregation" at bounding box center [1157, 324] width 310 height 15
click at [1196, 317] on input "Misconduct(s) filed during segregation" at bounding box center [1196, 317] width 0 height 0
click at [1052, 550] on button "Save" at bounding box center [1047, 550] width 90 height 29
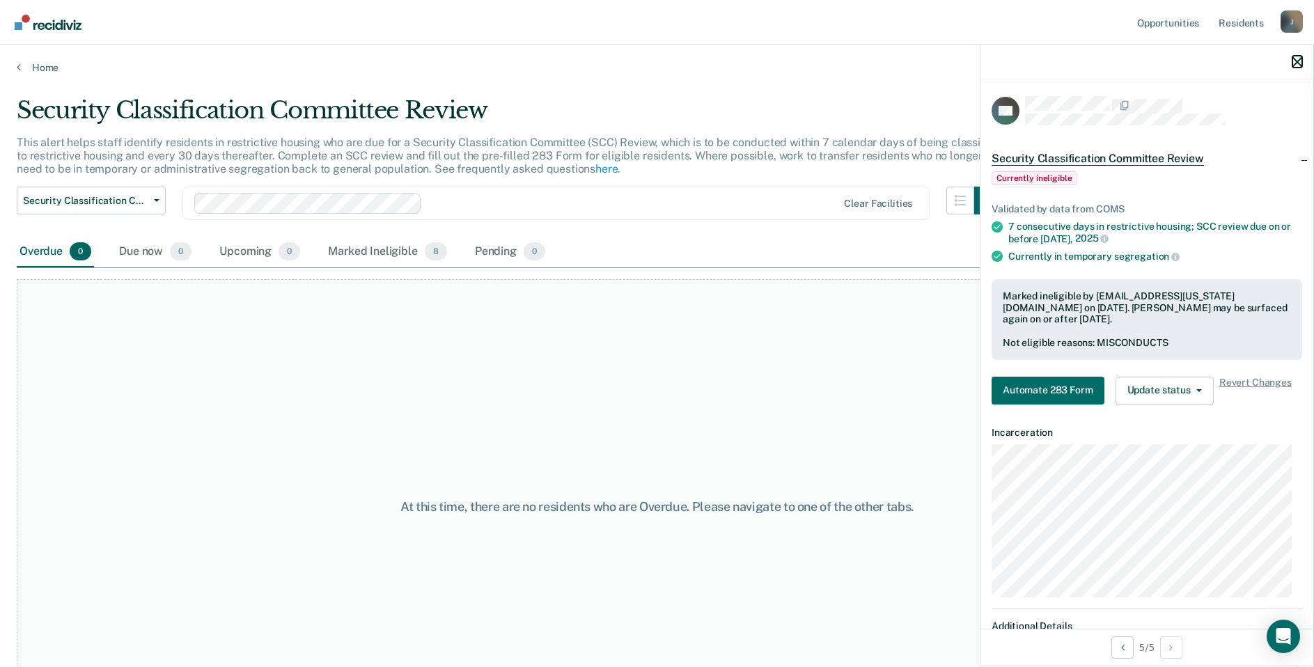
click at [1297, 61] on icon "button" at bounding box center [1297, 62] width 10 height 10
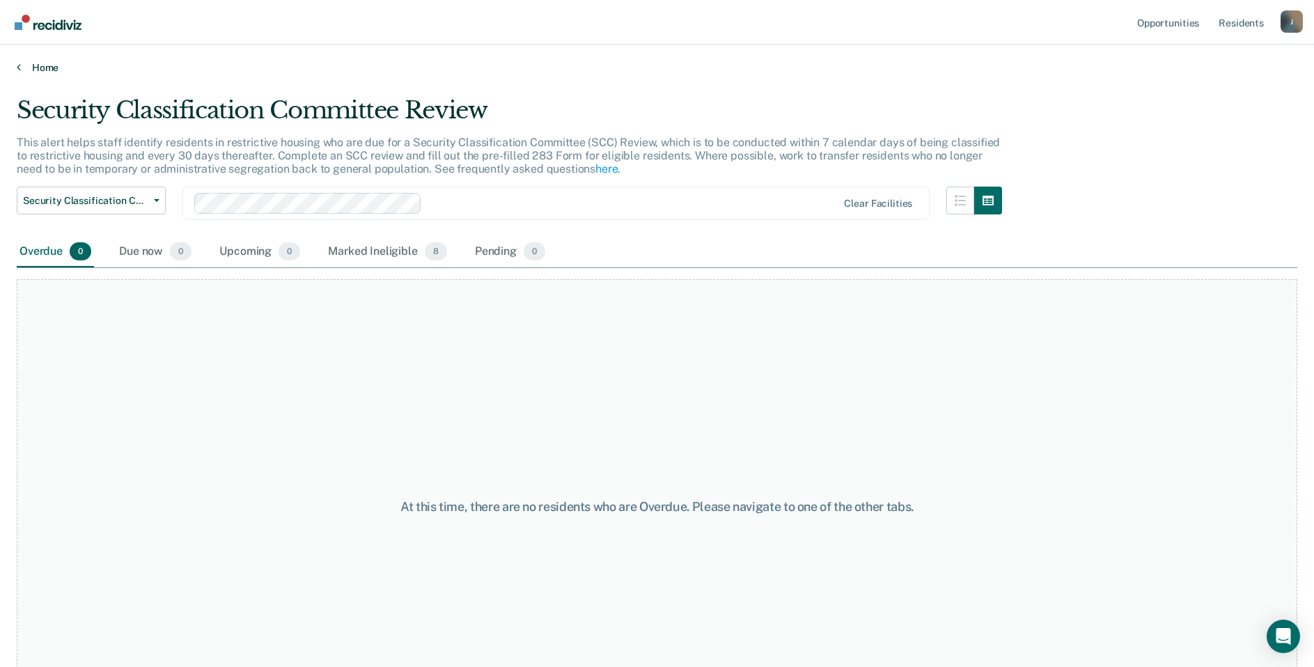
click at [19, 70] on icon at bounding box center [19, 66] width 4 height 11
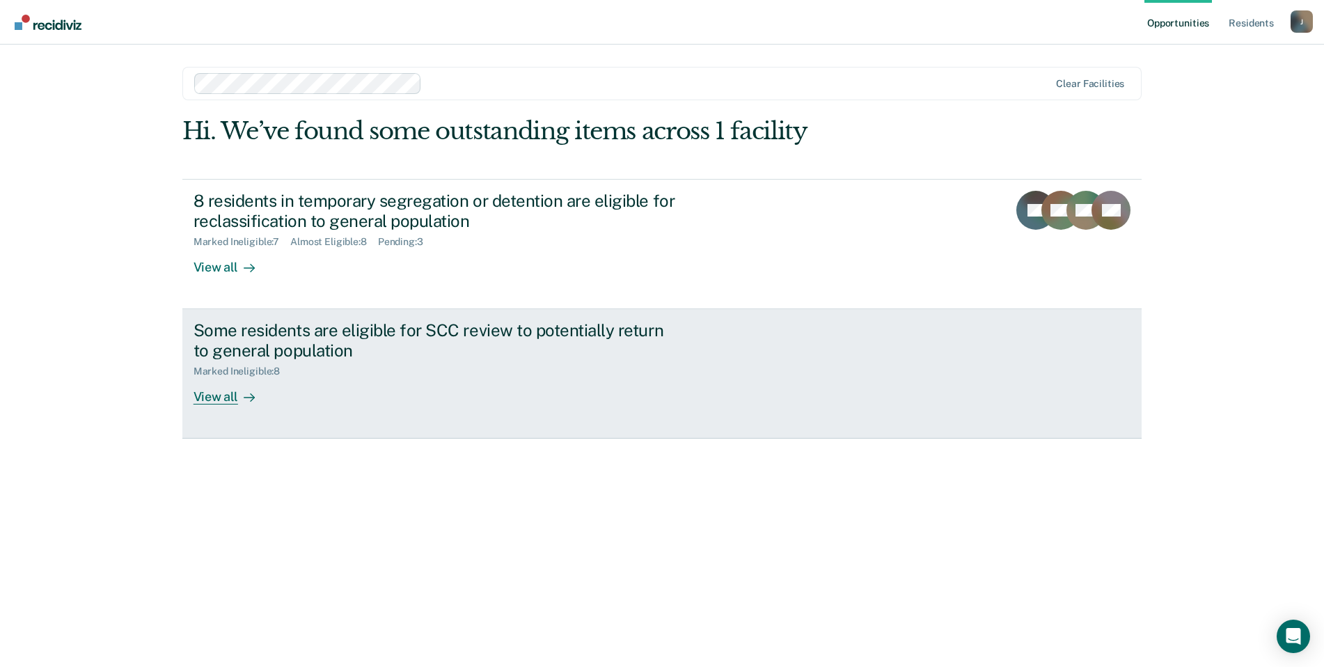
click at [230, 392] on div "View all" at bounding box center [233, 390] width 78 height 27
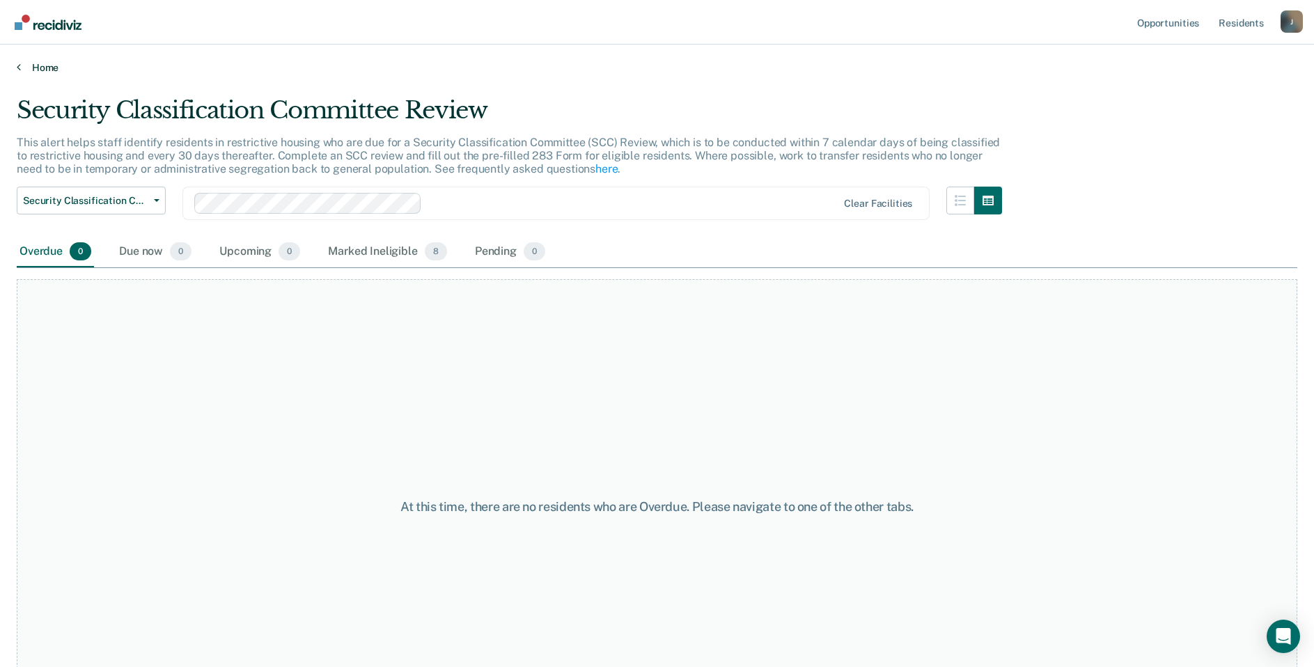
click at [27, 64] on link "Home" at bounding box center [657, 67] width 1280 height 13
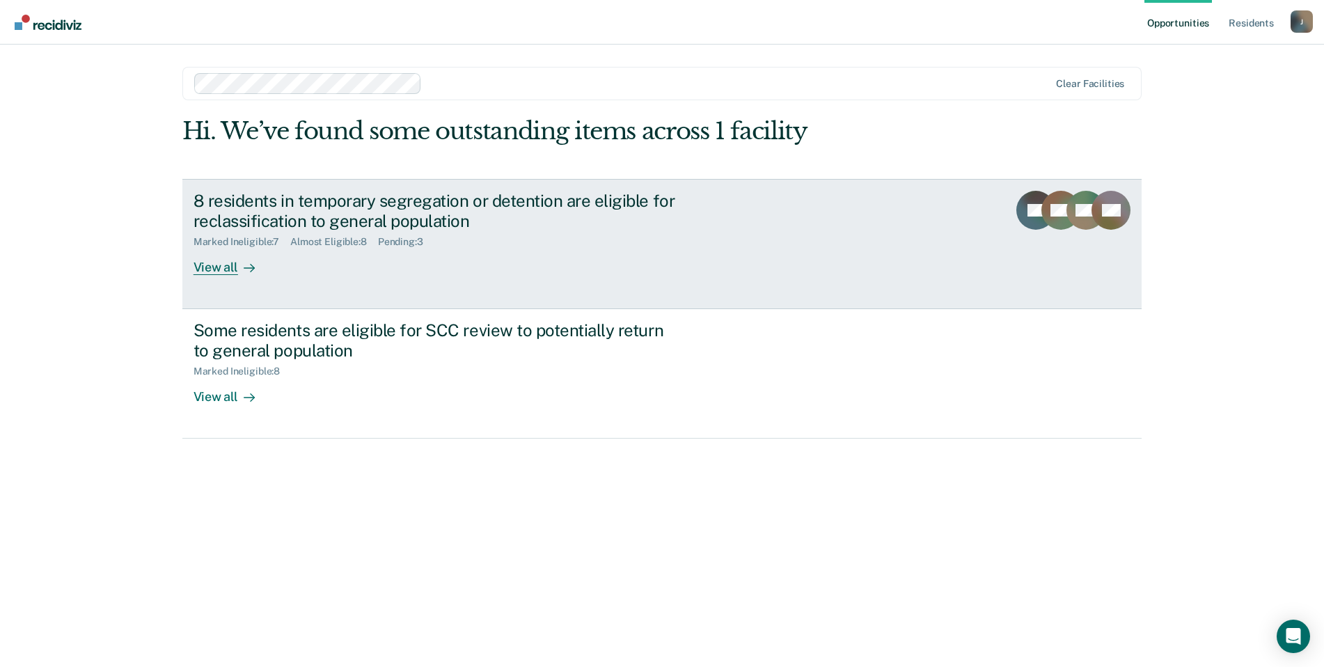
click at [212, 254] on div "View all" at bounding box center [233, 261] width 78 height 27
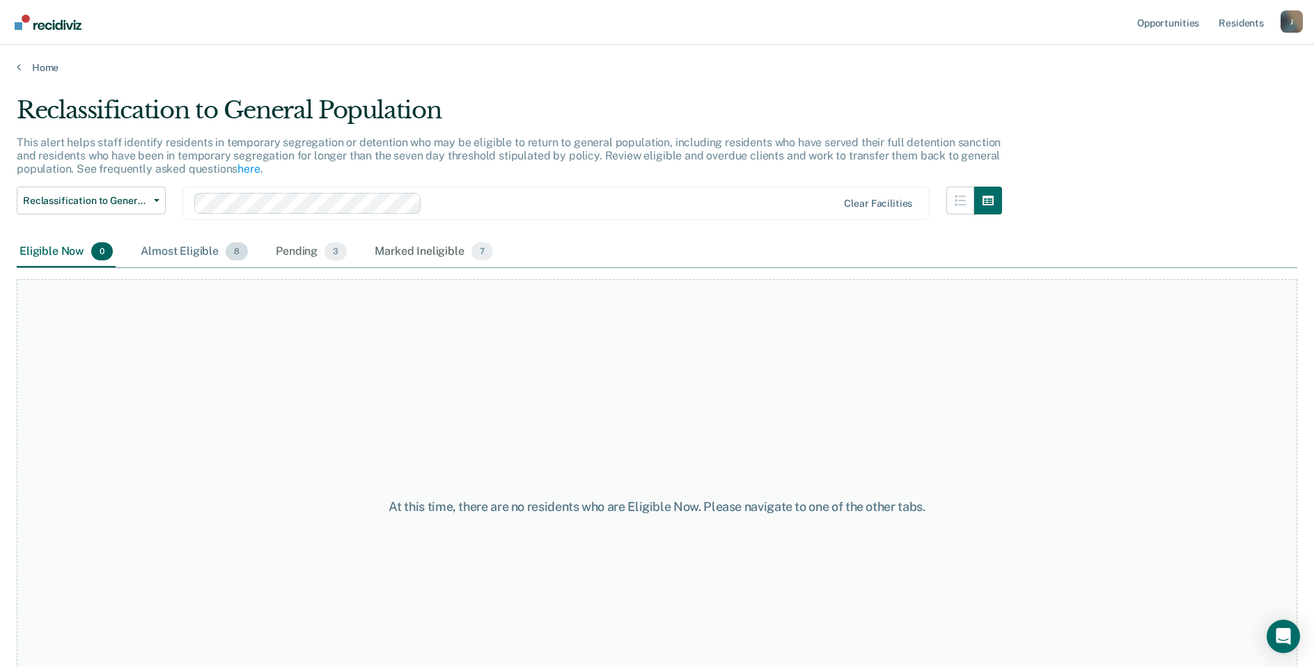
click at [212, 254] on div "Almost Eligible 8" at bounding box center [194, 252] width 113 height 31
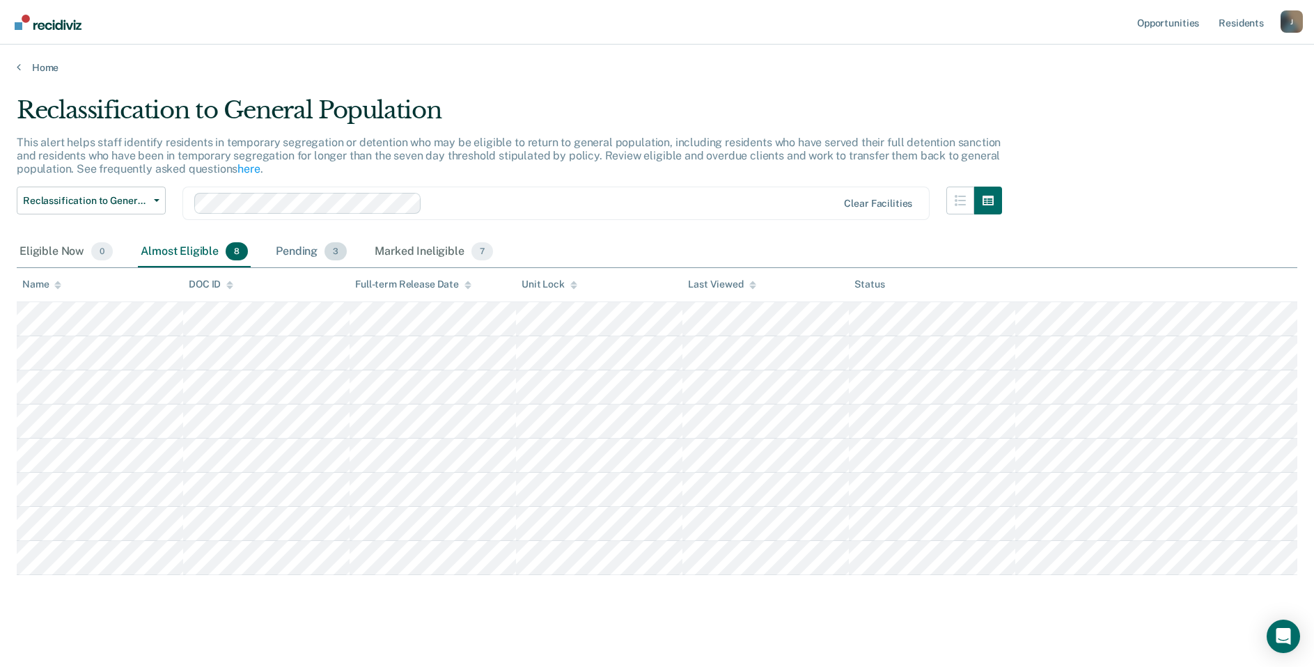
click at [285, 252] on div "Pending 3" at bounding box center [311, 252] width 77 height 31
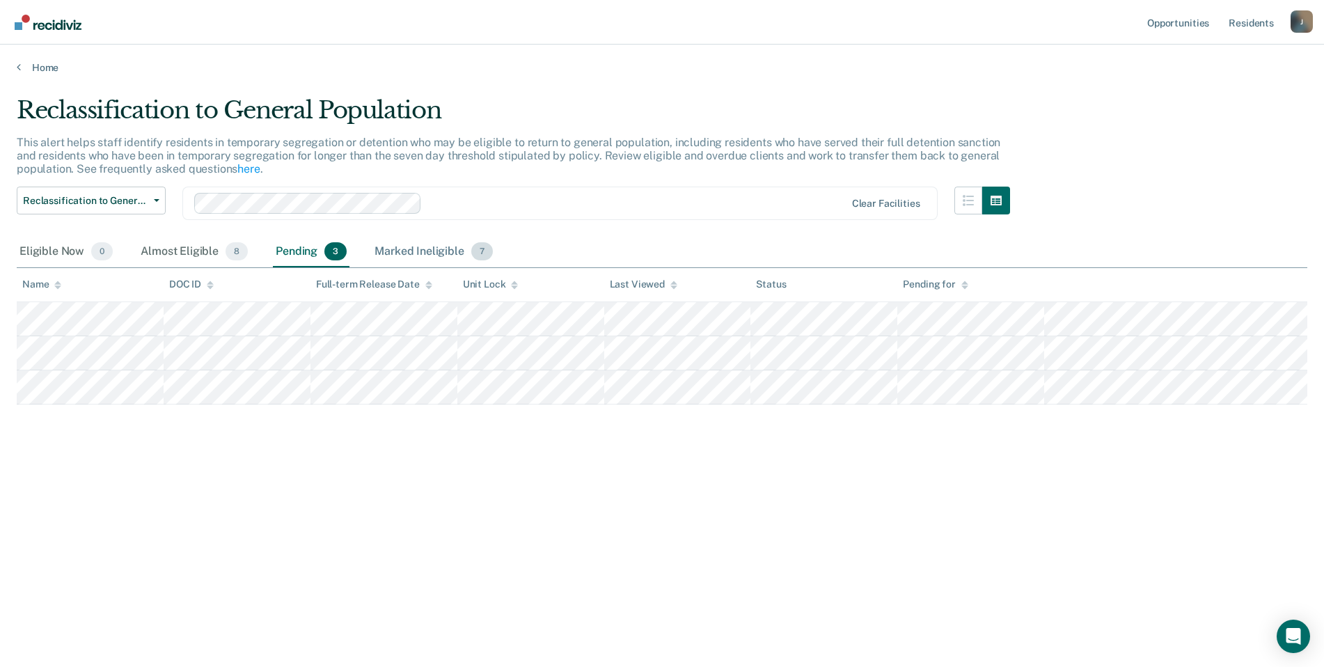
click at [388, 252] on div "Marked Ineligible 7" at bounding box center [434, 252] width 124 height 31
